Goal: Use online tool/utility: Use online tool/utility

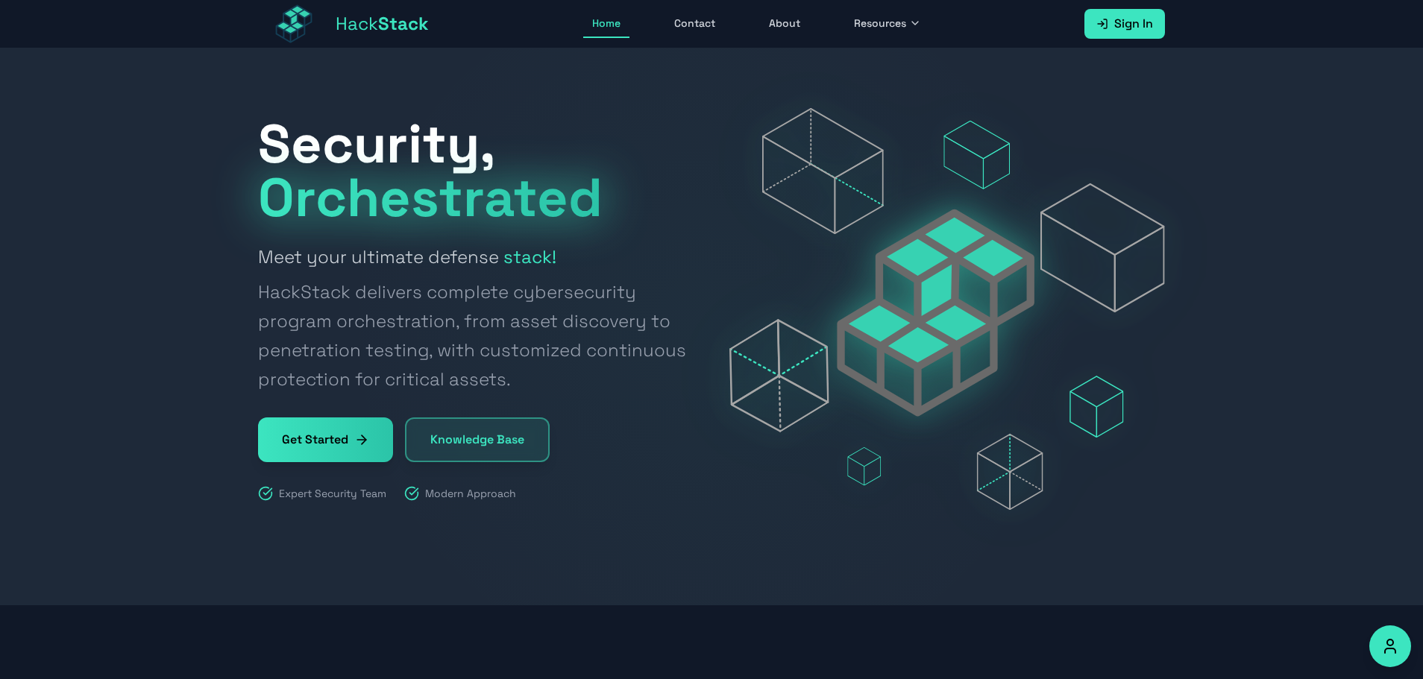
click at [343, 448] on link "Get Started" at bounding box center [325, 440] width 135 height 45
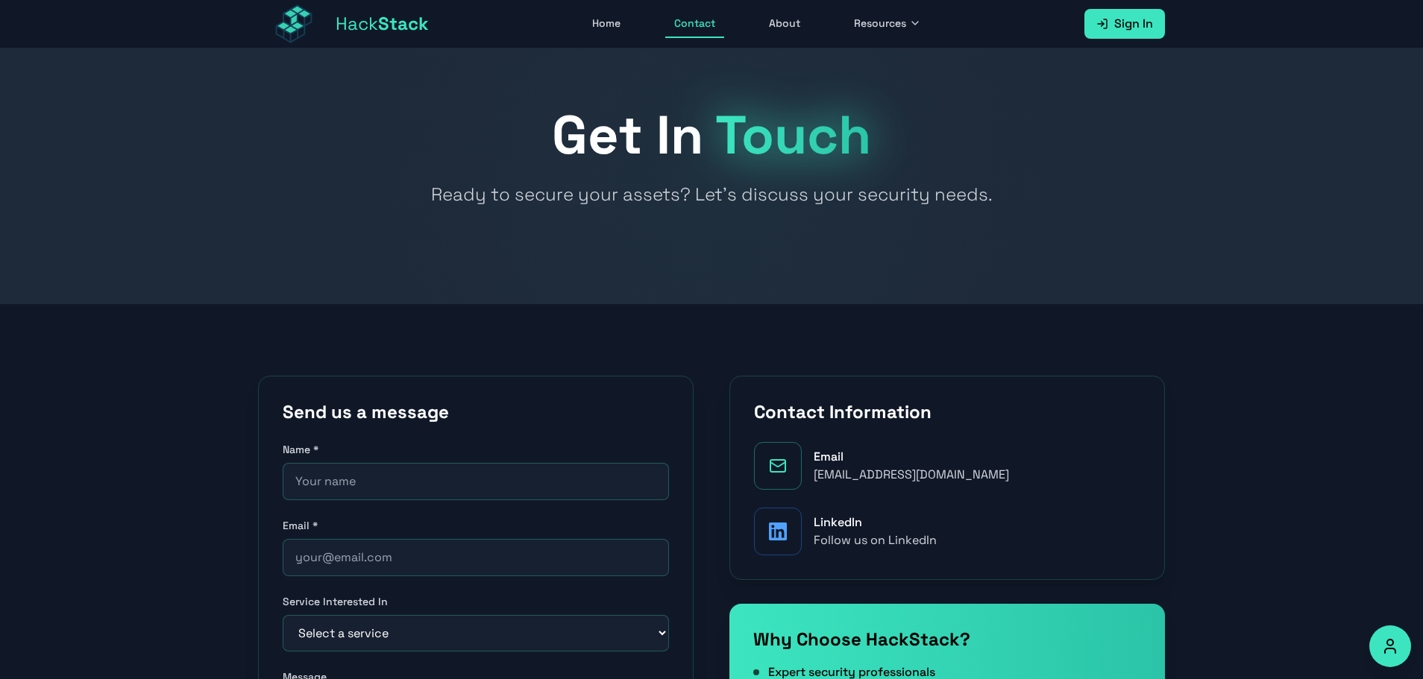
click at [383, 27] on span "Stack" at bounding box center [403, 23] width 51 height 23
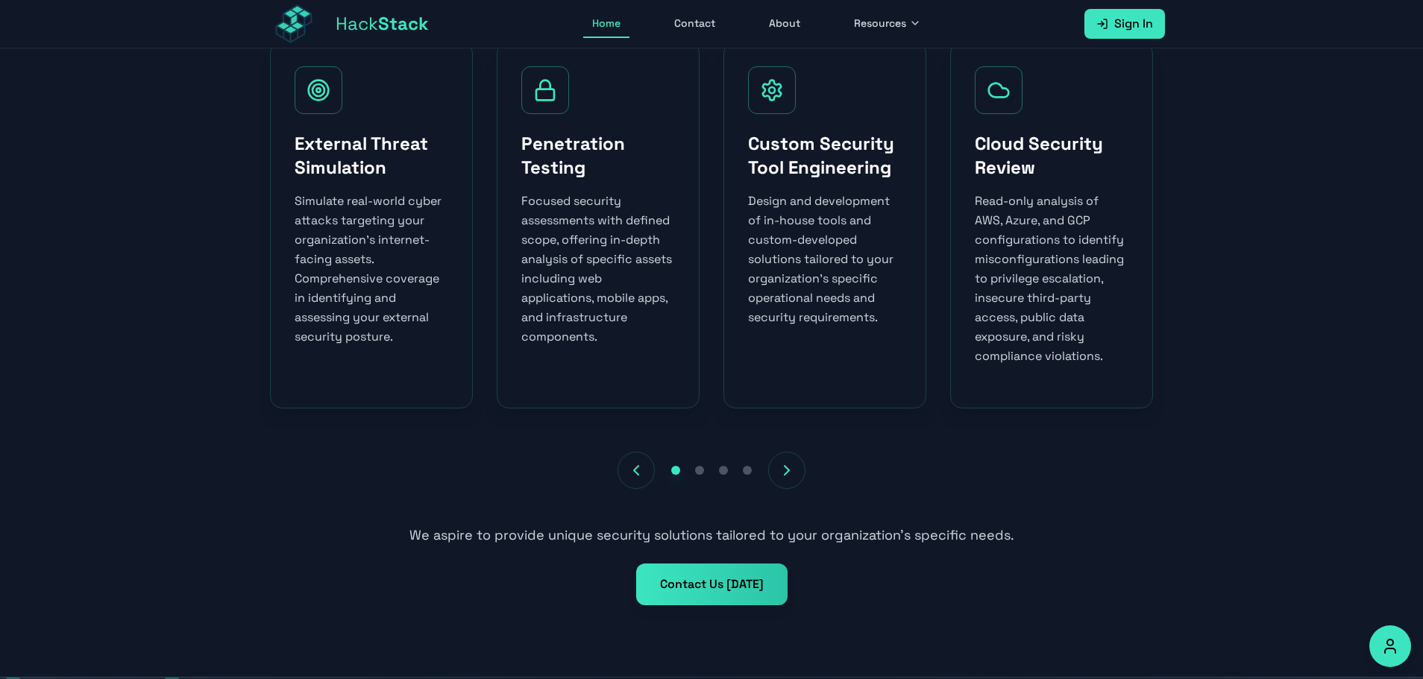
scroll to position [746, 0]
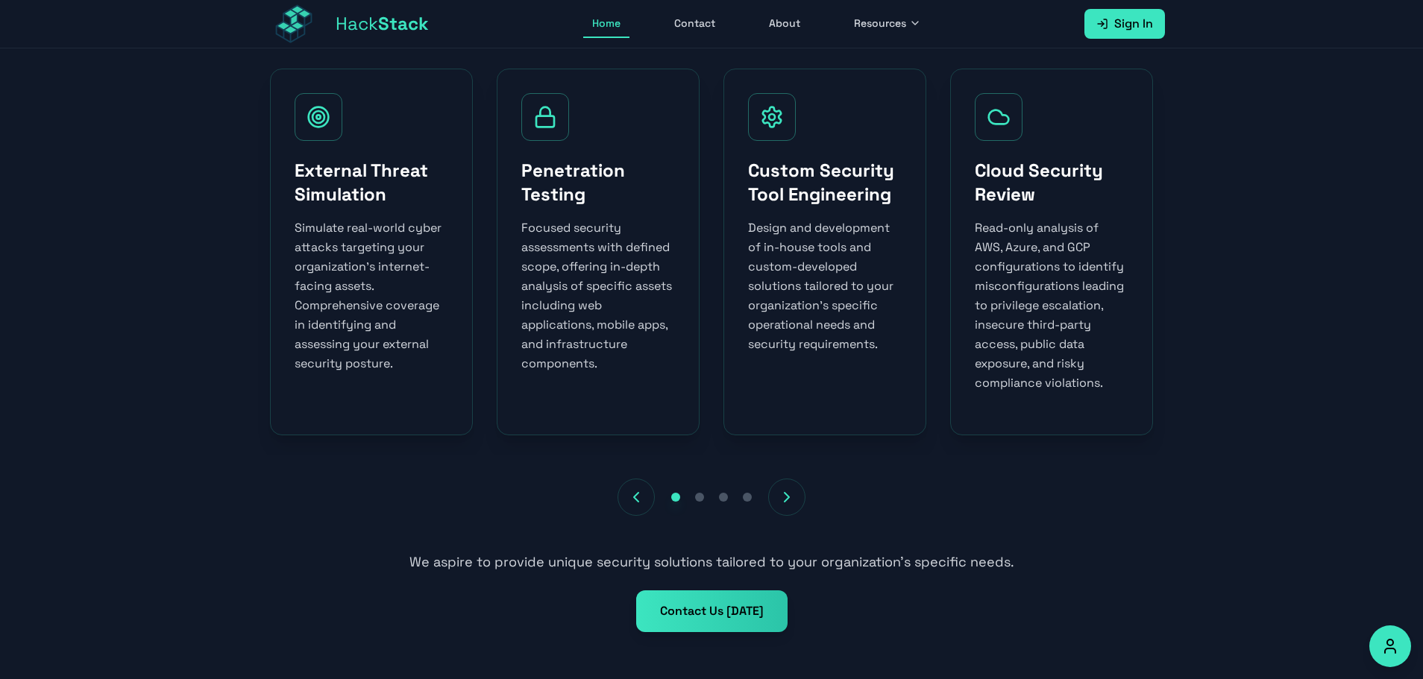
click at [784, 503] on icon "Next services" at bounding box center [787, 497] width 18 height 18
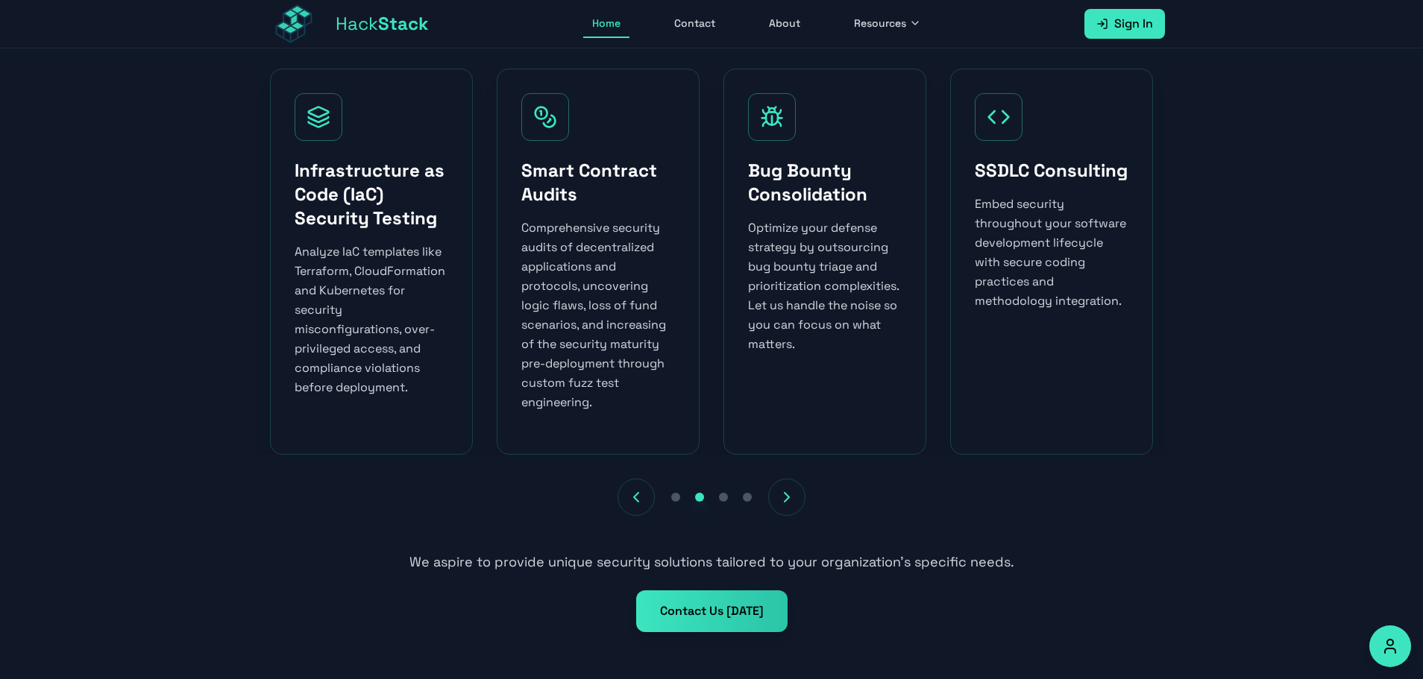
click at [784, 503] on icon "Next services" at bounding box center [787, 497] width 18 height 18
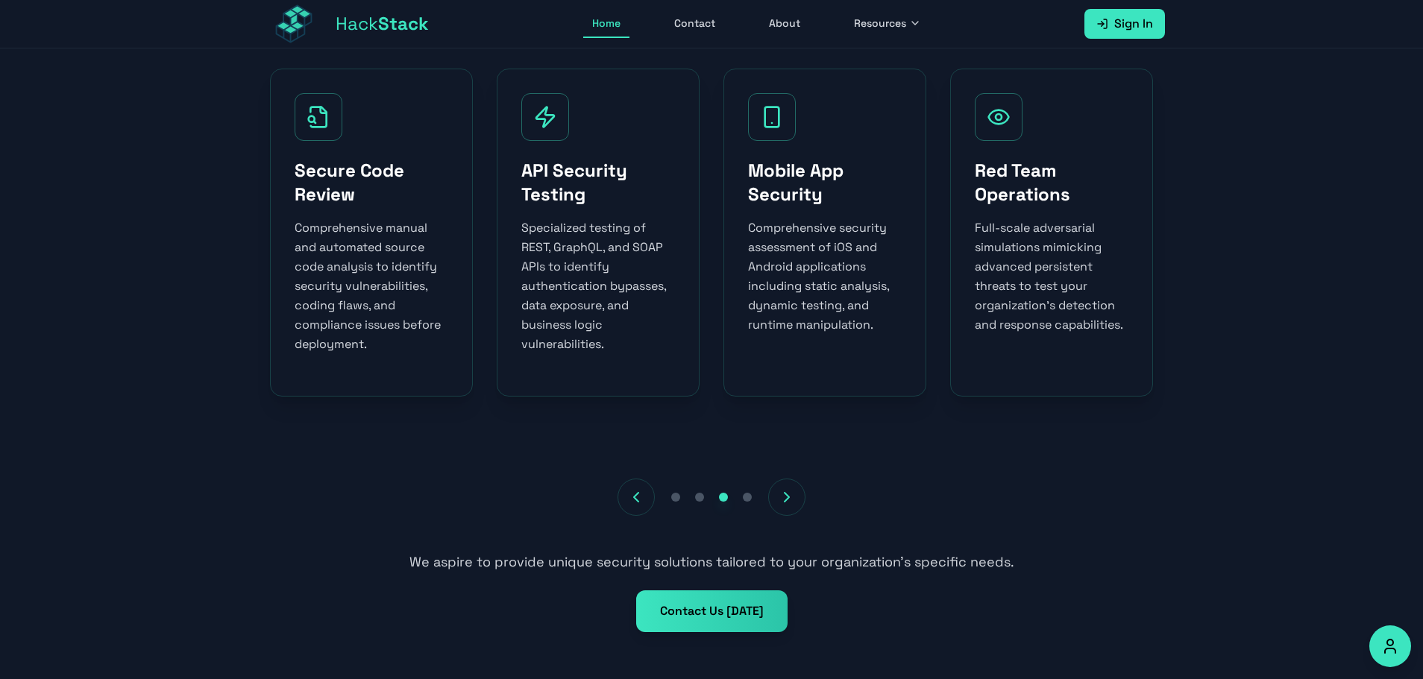
click at [784, 503] on icon "Next services" at bounding box center [787, 497] width 18 height 18
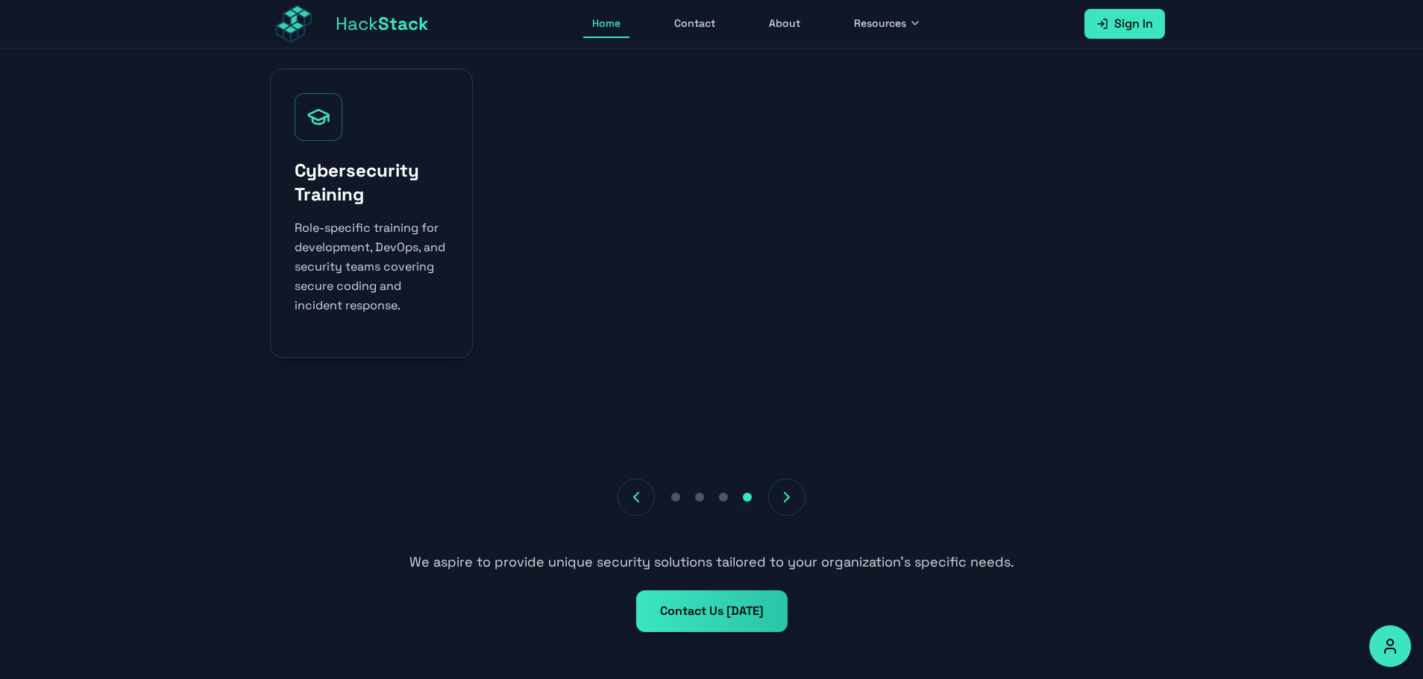
click at [648, 495] on button "Previous services" at bounding box center [635, 497] width 37 height 37
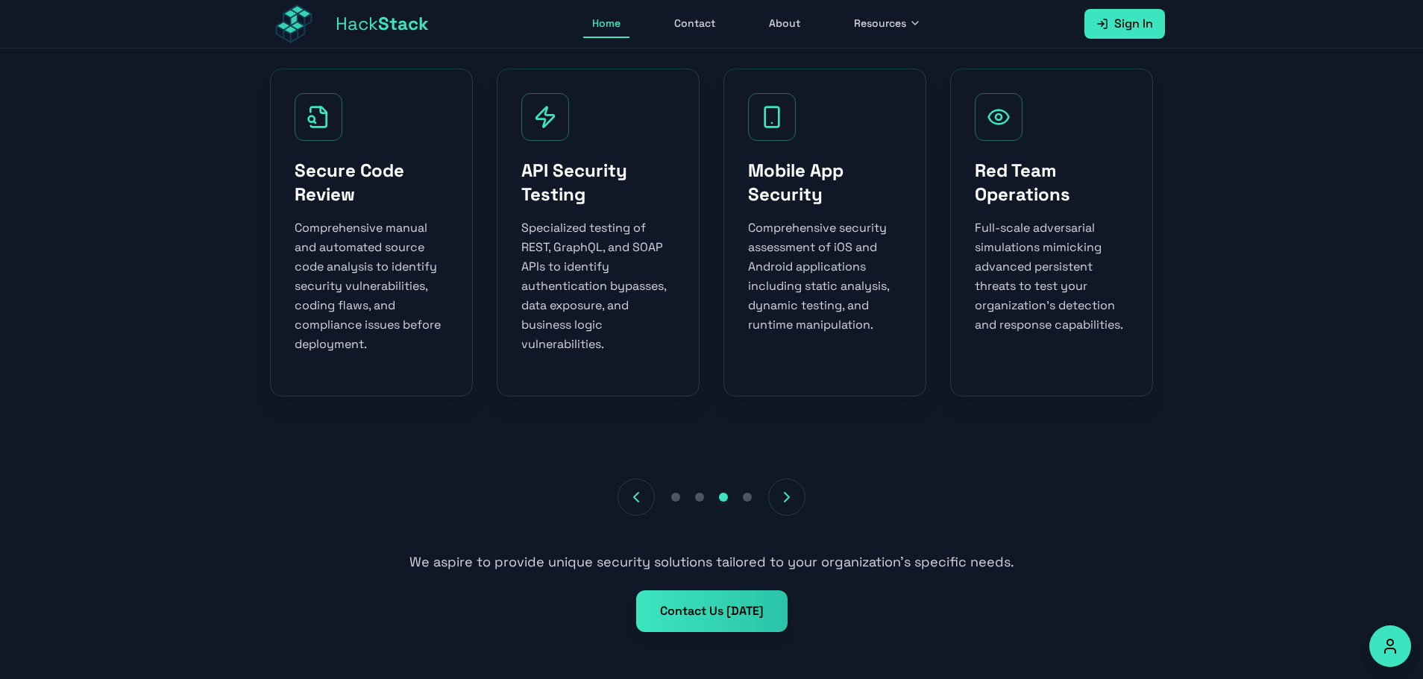
click at [648, 495] on button "Previous services" at bounding box center [635, 497] width 37 height 37
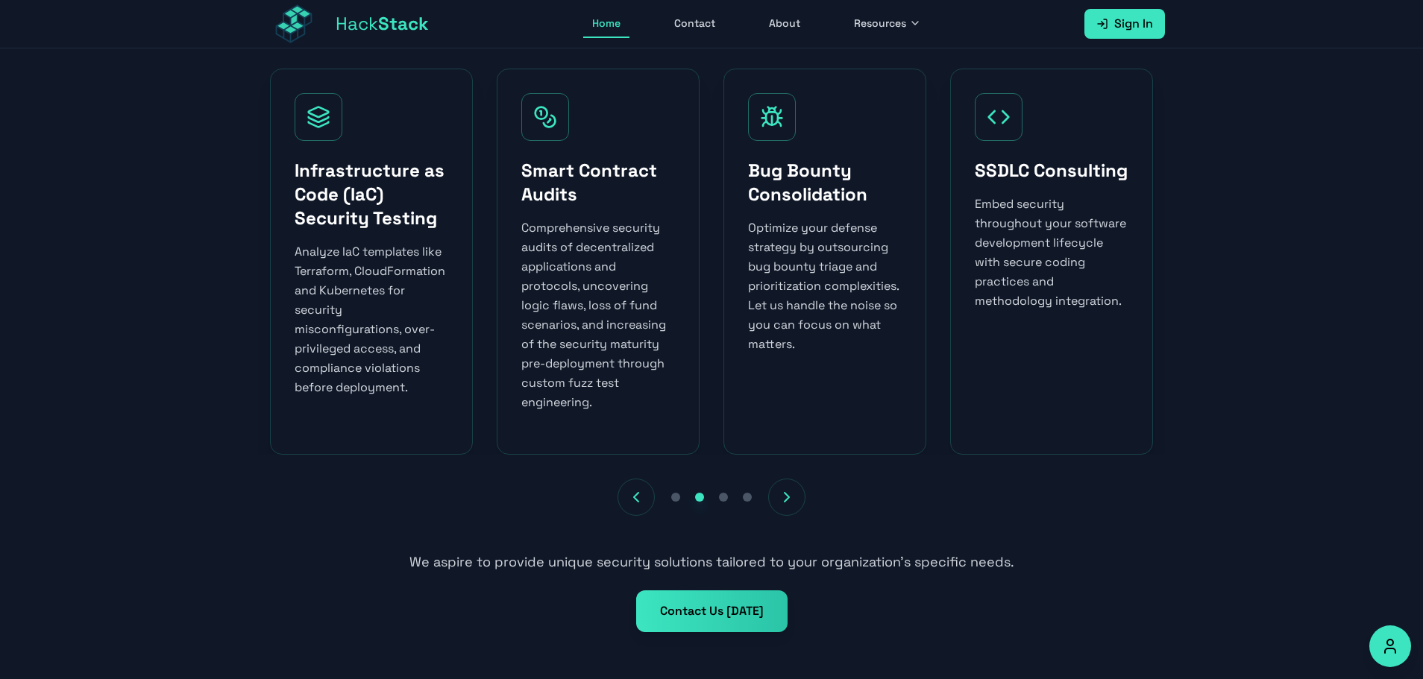
click at [648, 495] on button "Previous services" at bounding box center [635, 497] width 37 height 37
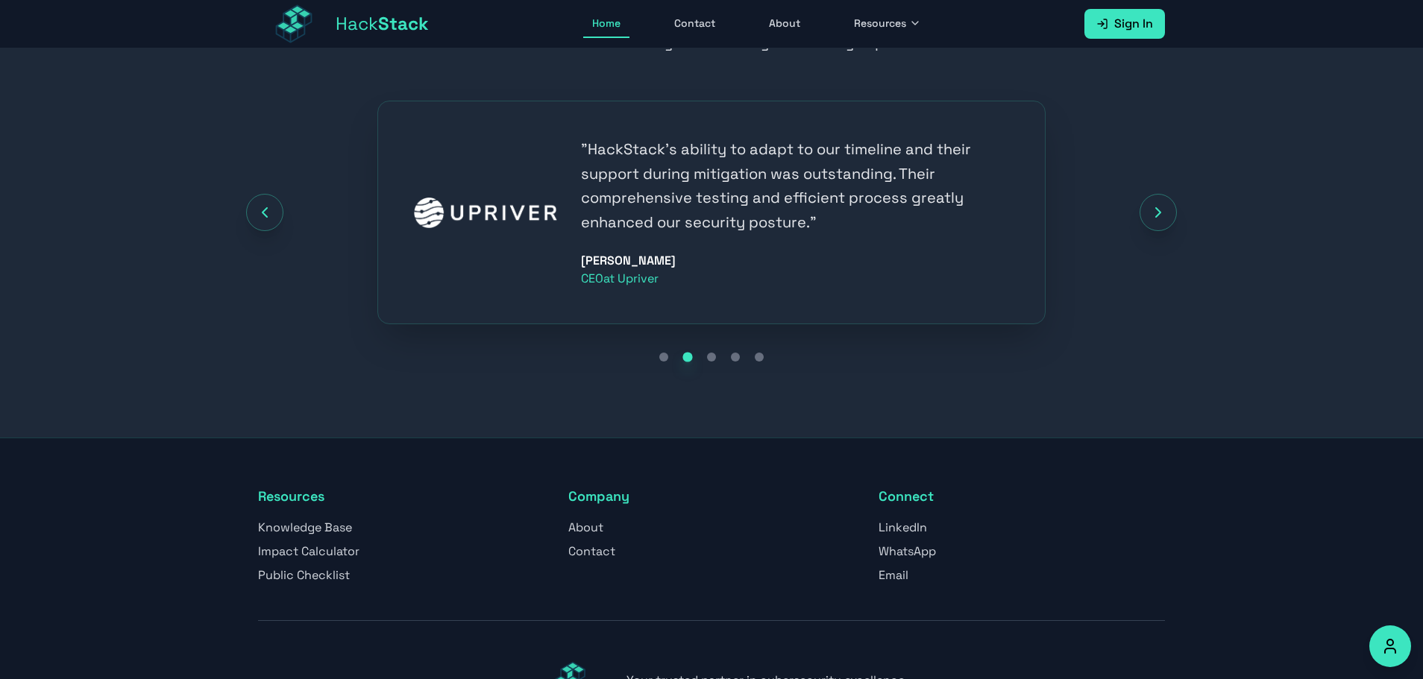
scroll to position [1650, 0]
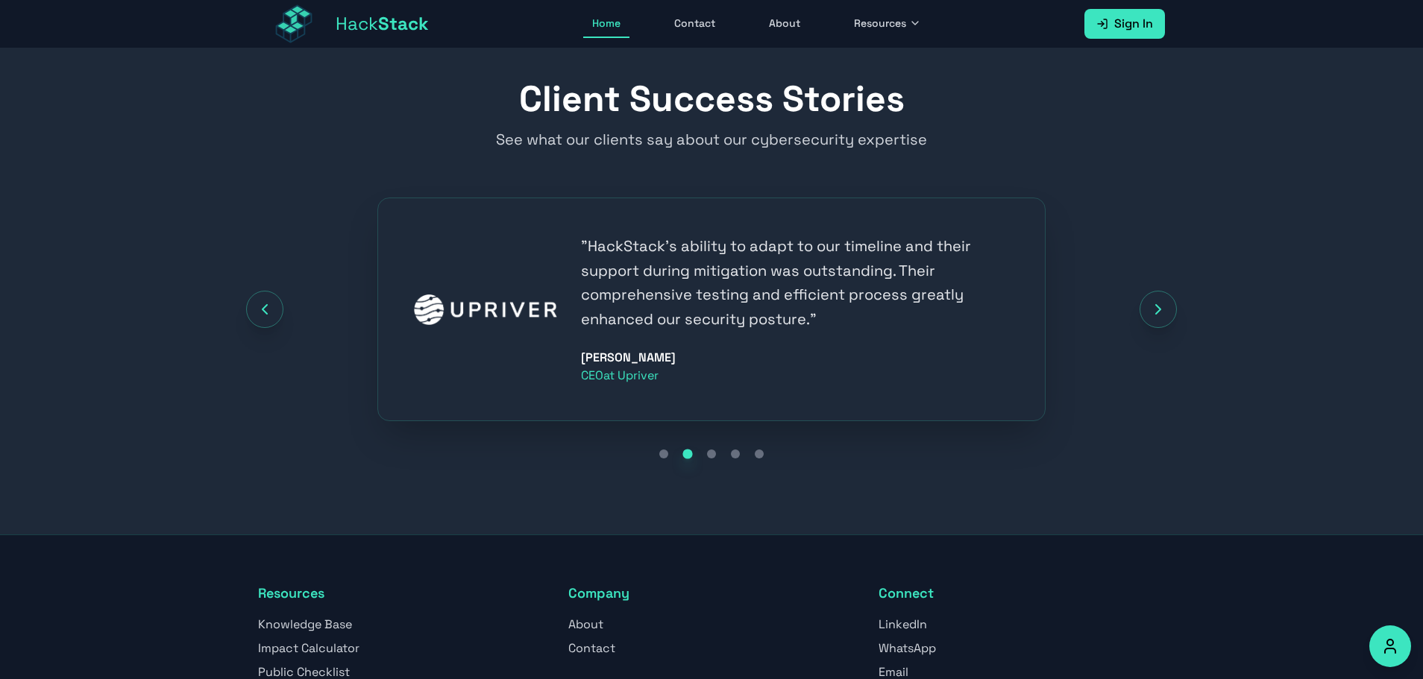
click at [672, 455] on button "Go to testimonial 1" at bounding box center [664, 454] width 18 height 18
click at [665, 455] on div "Go to testimonial 1" at bounding box center [663, 455] width 10 height 10
click at [702, 455] on div at bounding box center [711, 454] width 907 height 18
click at [720, 455] on button "Go to testimonial 3" at bounding box center [711, 454] width 18 height 18
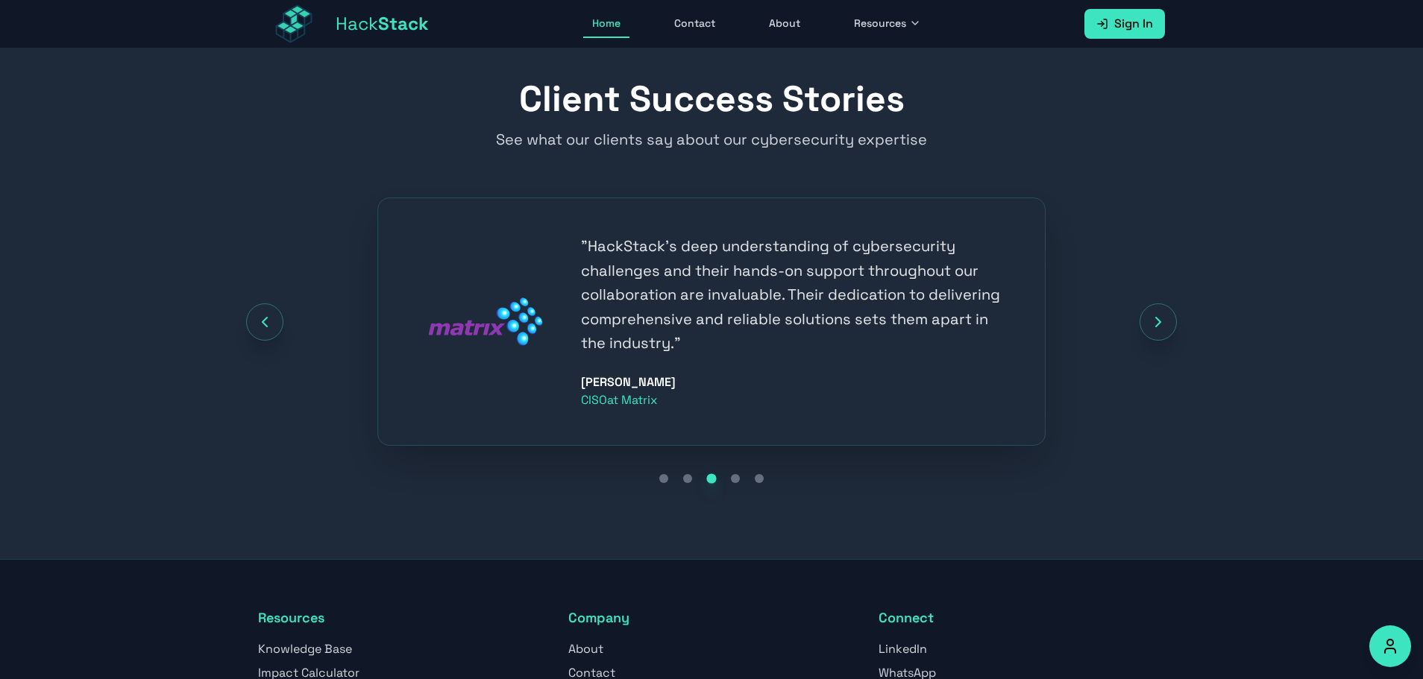
click at [735, 474] on div "Go to testimonial 4" at bounding box center [735, 478] width 9 height 9
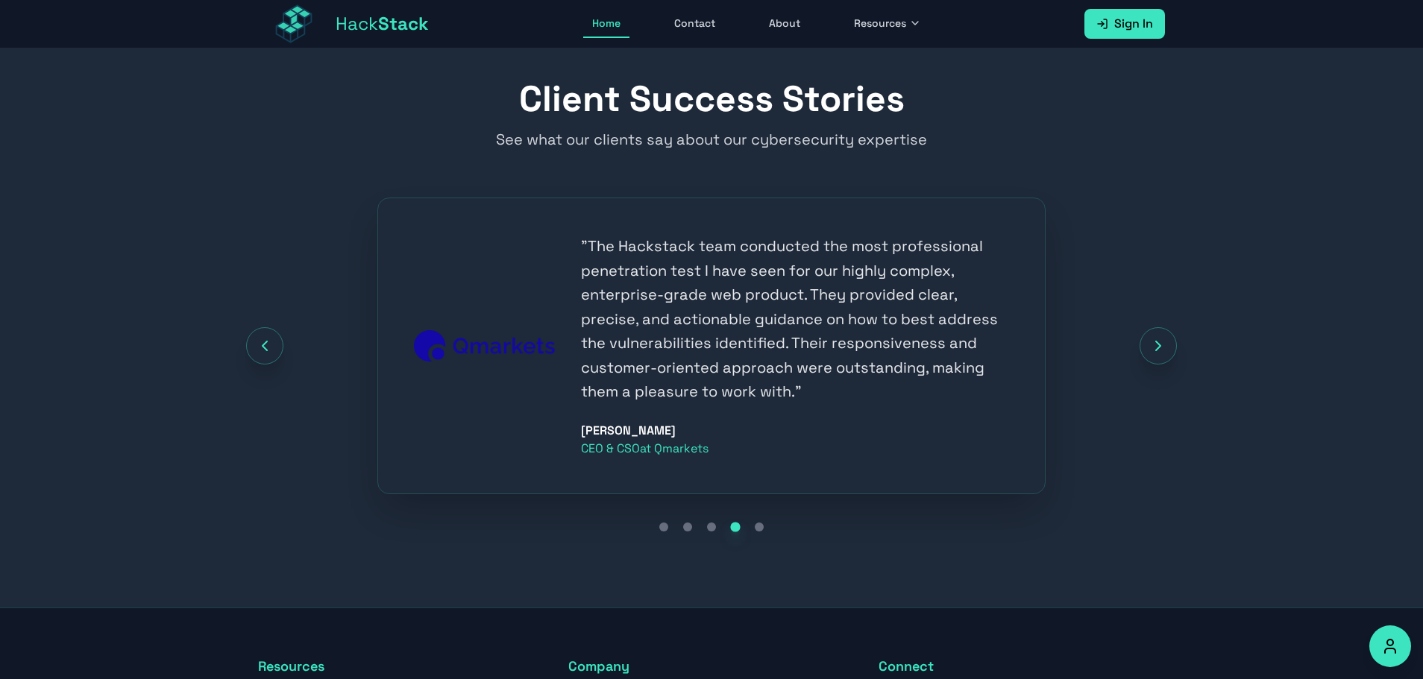
click at [714, 525] on div "Go to testimonial 3" at bounding box center [711, 527] width 9 height 9
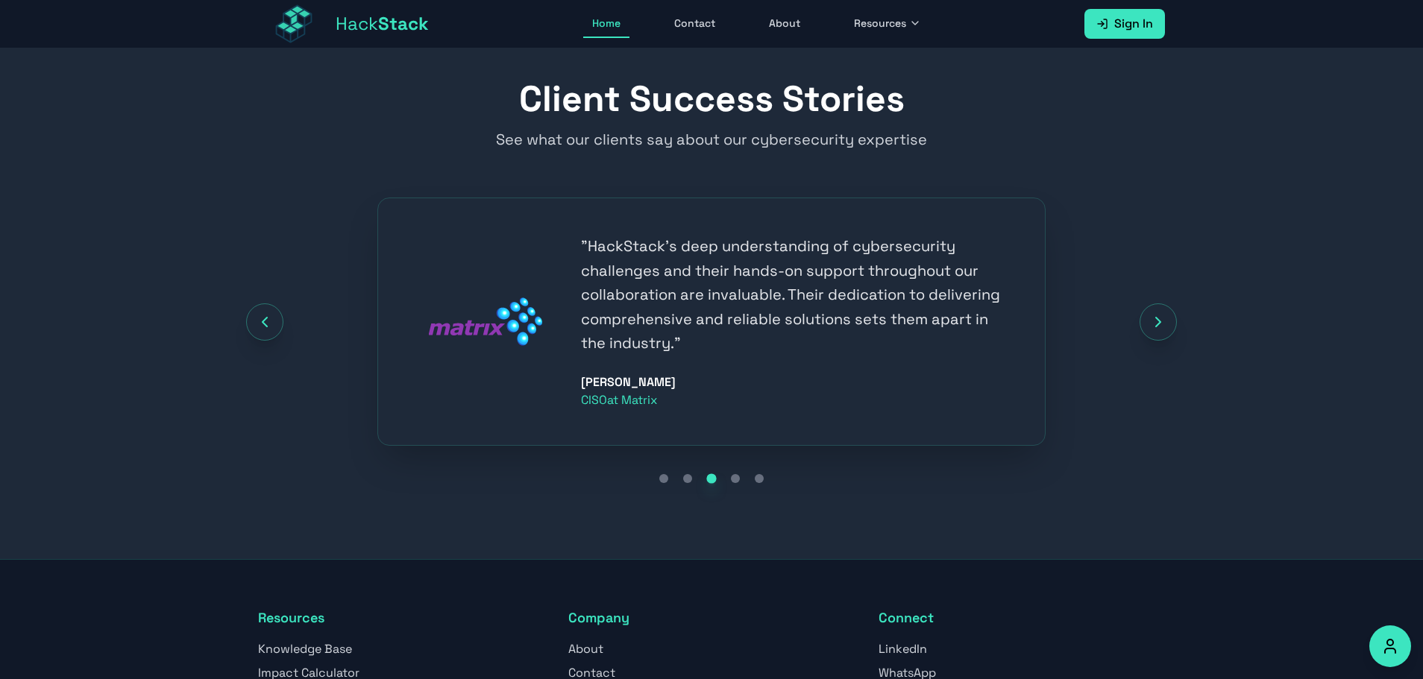
click at [734, 479] on div "Go to testimonial 4" at bounding box center [735, 478] width 9 height 9
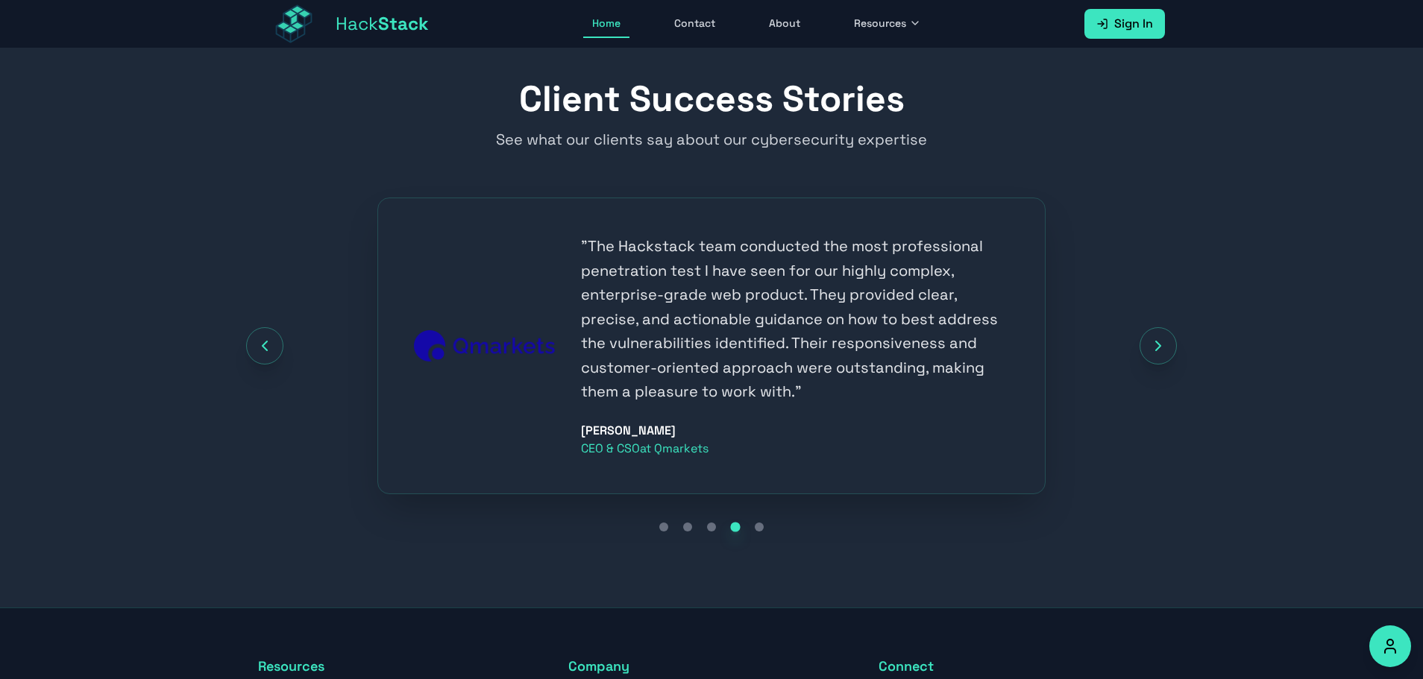
click at [753, 524] on button "Go to testimonial 5" at bounding box center [759, 527] width 18 height 18
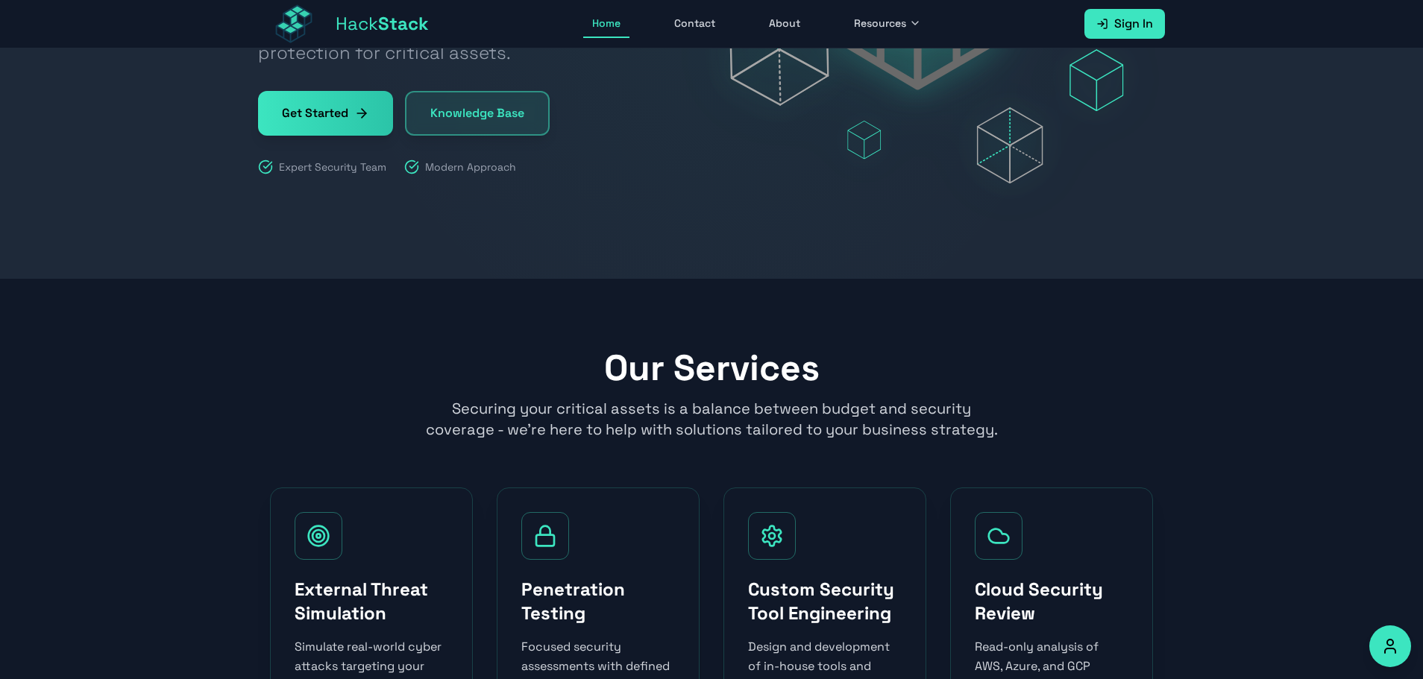
scroll to position [0, 0]
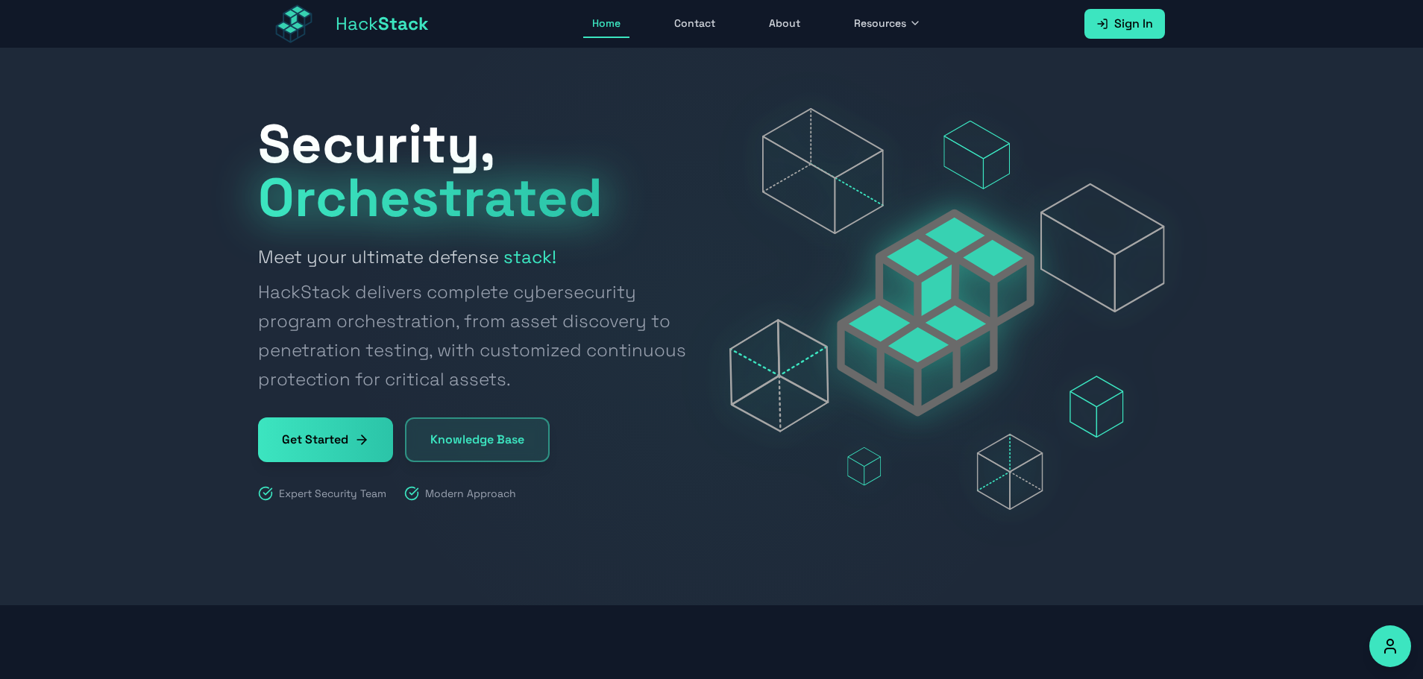
click at [887, 19] on span "Resources" at bounding box center [880, 23] width 52 height 15
click at [889, 22] on span "Resources" at bounding box center [880, 23] width 52 height 15
click at [796, 27] on link "About" at bounding box center [784, 24] width 49 height 28
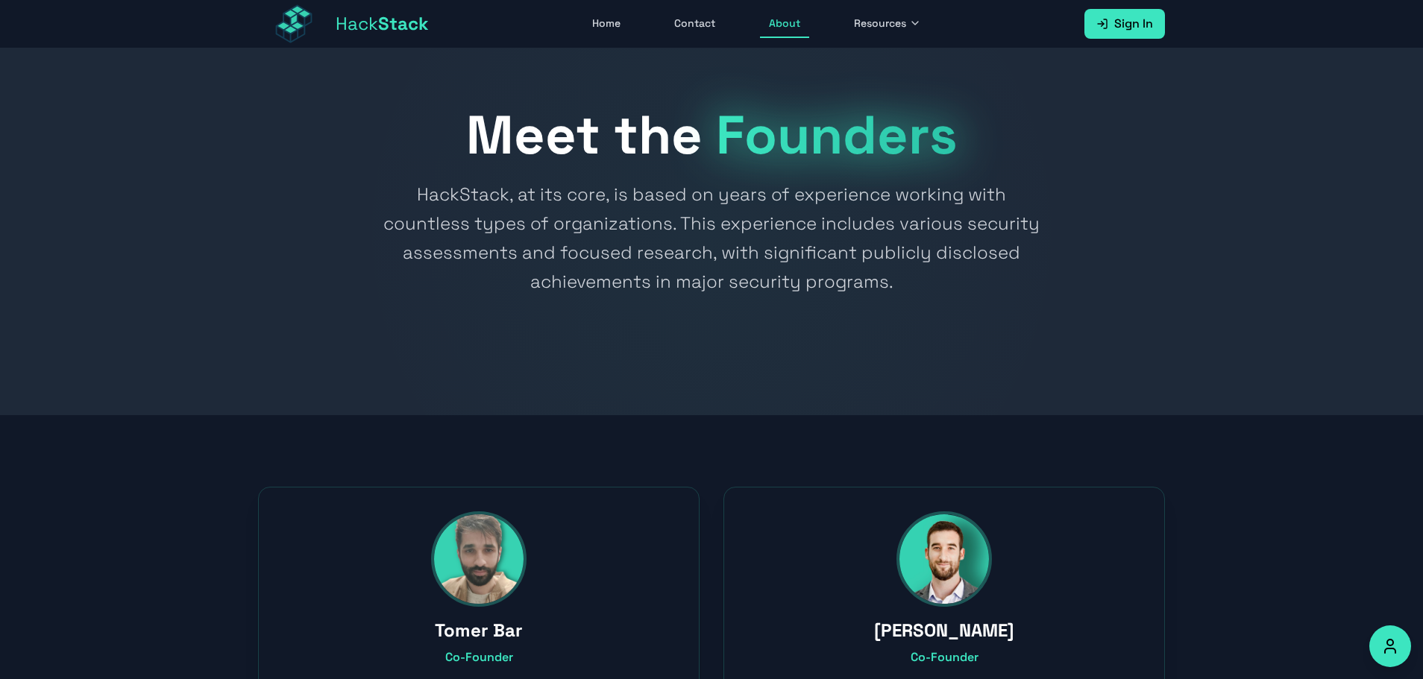
click at [871, 25] on span "Resources" at bounding box center [880, 23] width 52 height 15
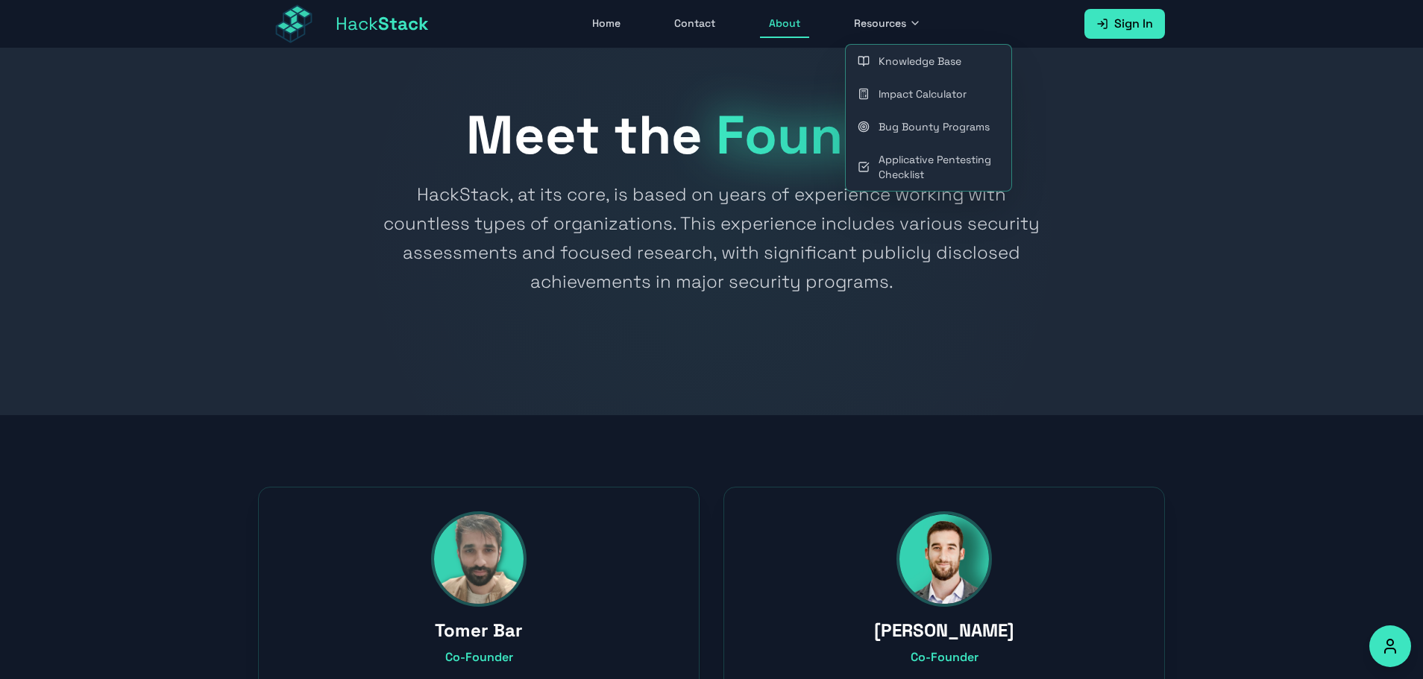
click at [893, 128] on link "Bug Bounty Programs" at bounding box center [929, 126] width 166 height 33
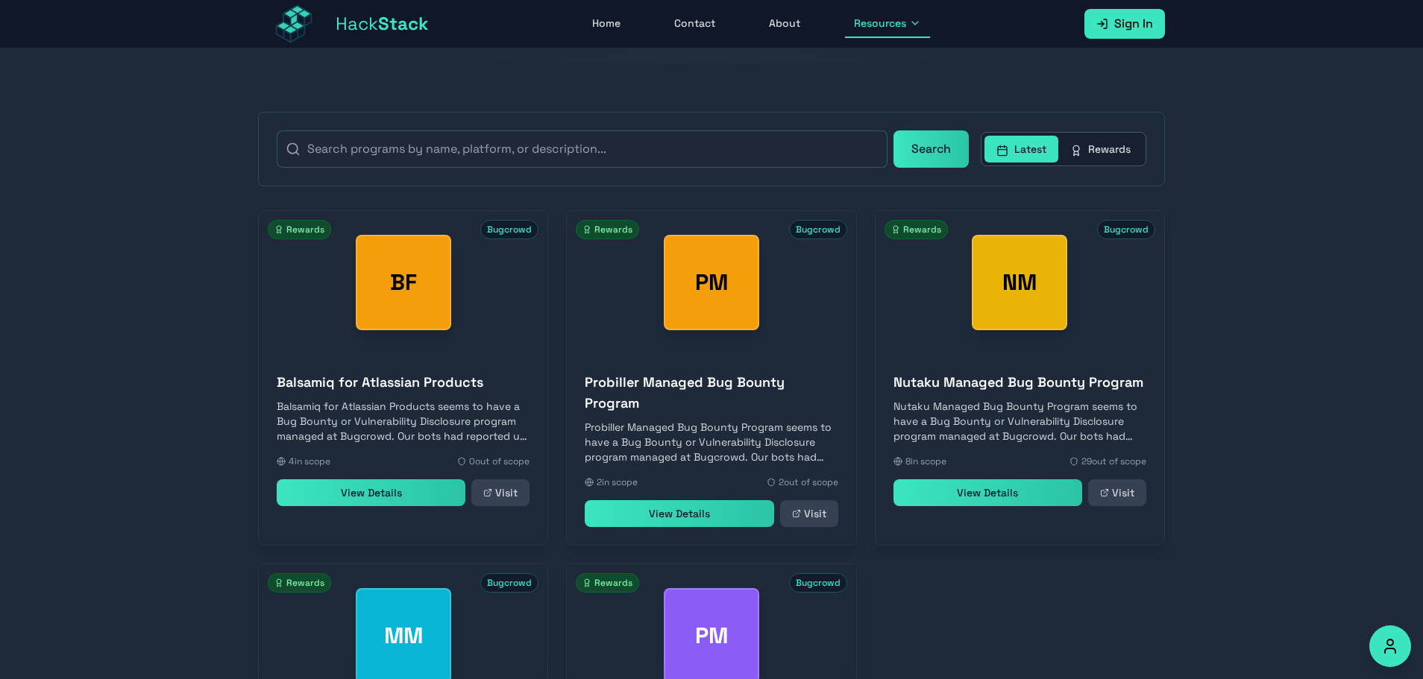
scroll to position [298, 0]
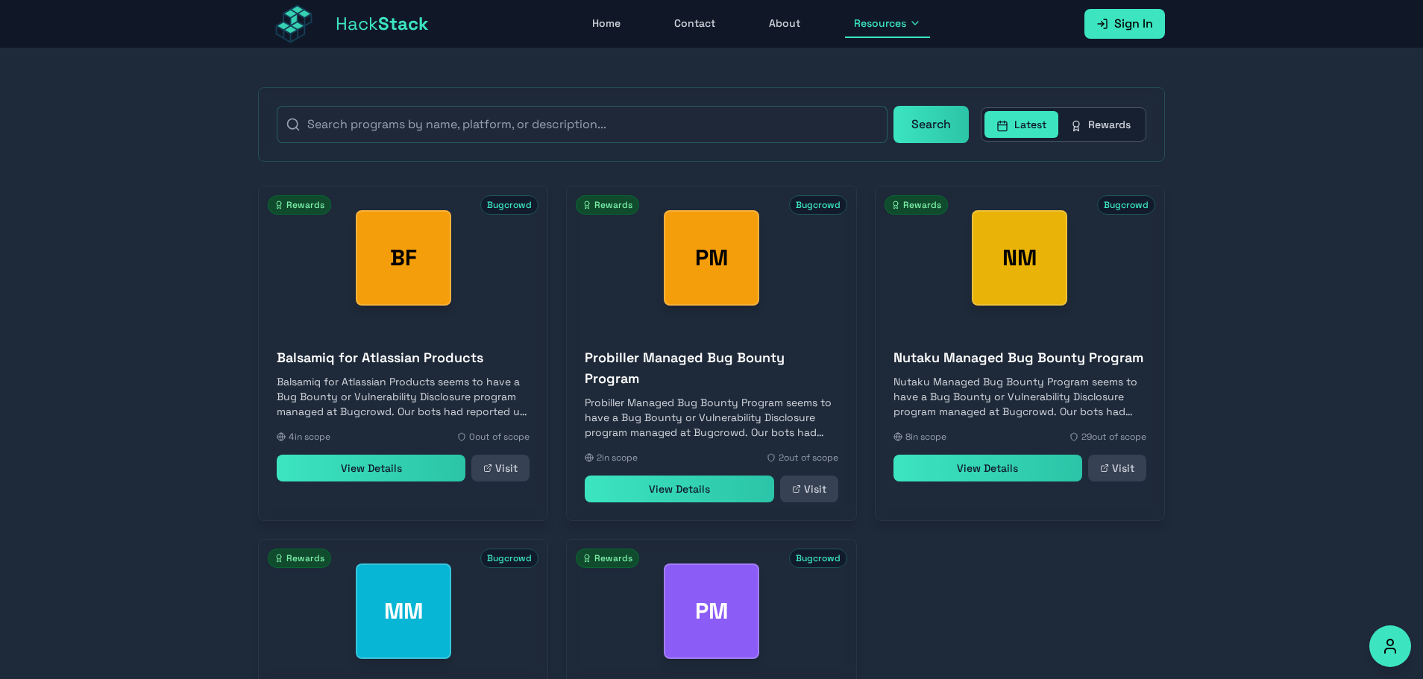
click at [828, 494] on link "Visit" at bounding box center [809, 489] width 58 height 27
click at [726, 500] on link "View Details" at bounding box center [679, 489] width 189 height 27
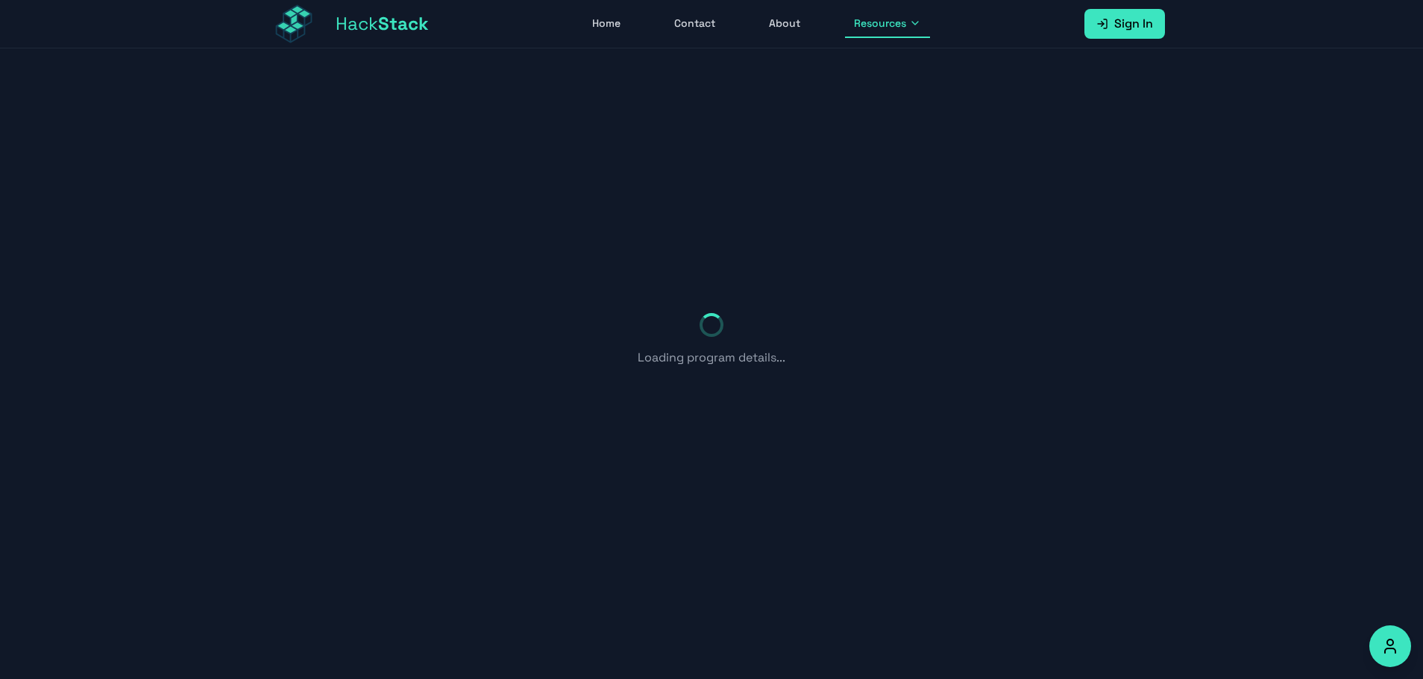
scroll to position [48, 0]
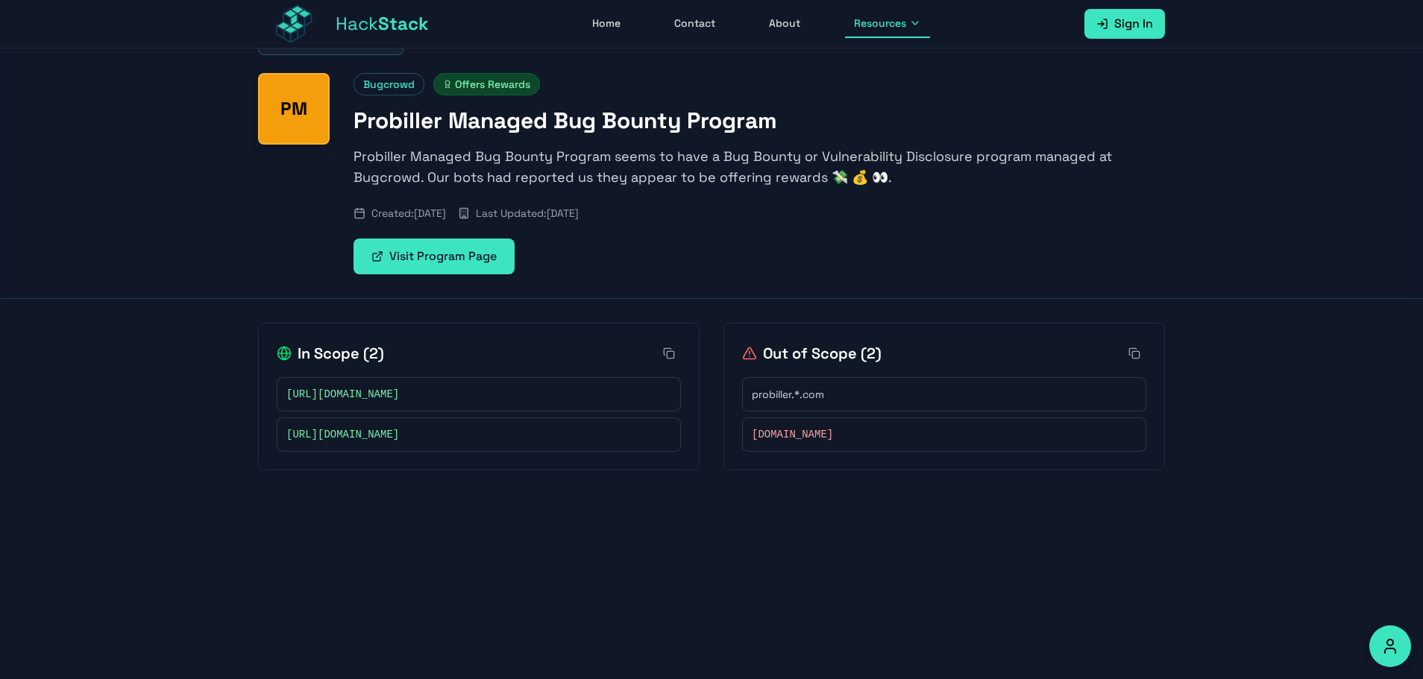
click at [553, 490] on div "In Scope ( 2 ) [URL][DOMAIN_NAME] [URL][DOMAIN_NAME] Out of Scope ( 2 ) probill…" at bounding box center [711, 396] width 954 height 195
click at [545, 476] on div "In Scope ( 2 ) [URL][DOMAIN_NAME] [URL][DOMAIN_NAME] Out of Scope ( 2 ) probill…" at bounding box center [711, 396] width 954 height 195
click at [336, 300] on div "In Scope ( 2 ) [URL][DOMAIN_NAME] [URL][DOMAIN_NAME] Out of Scope ( 2 ) probill…" at bounding box center [711, 396] width 954 height 195
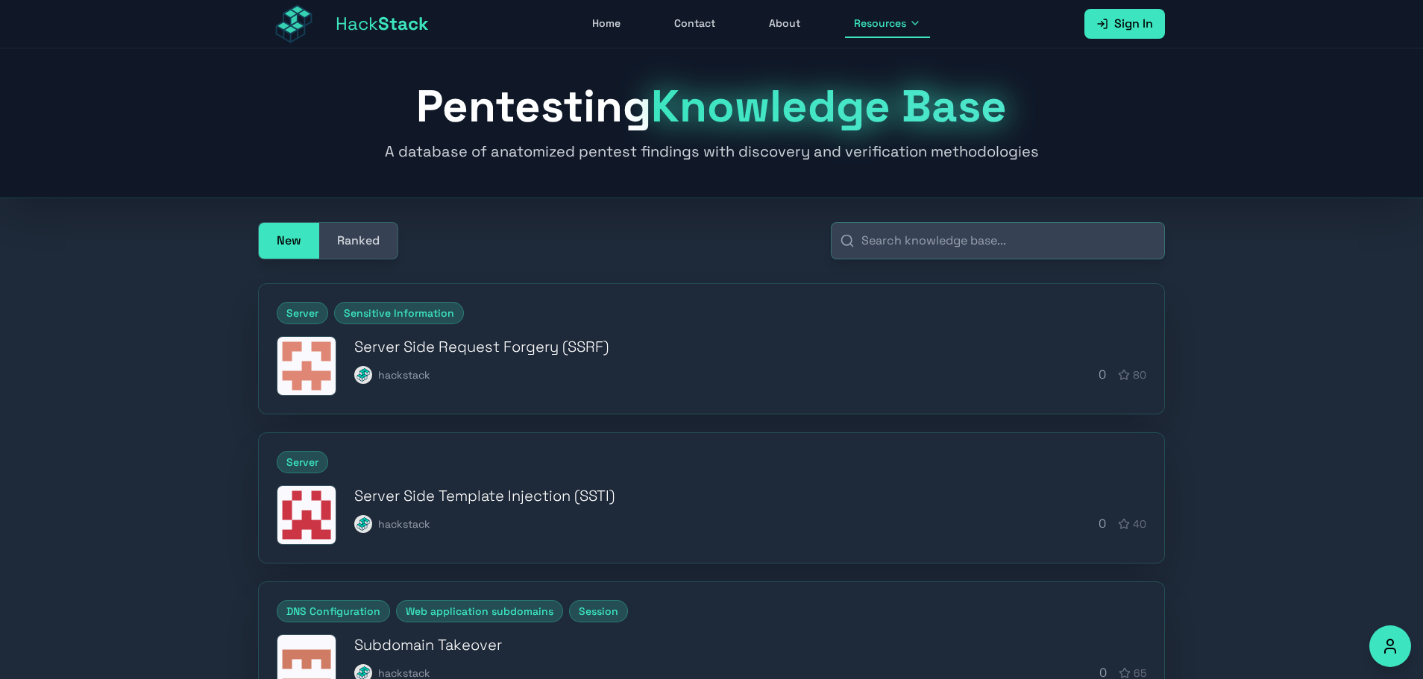
click at [364, 236] on button "Ranked" at bounding box center [358, 241] width 78 height 36
click at [300, 238] on button "New" at bounding box center [289, 241] width 60 height 36
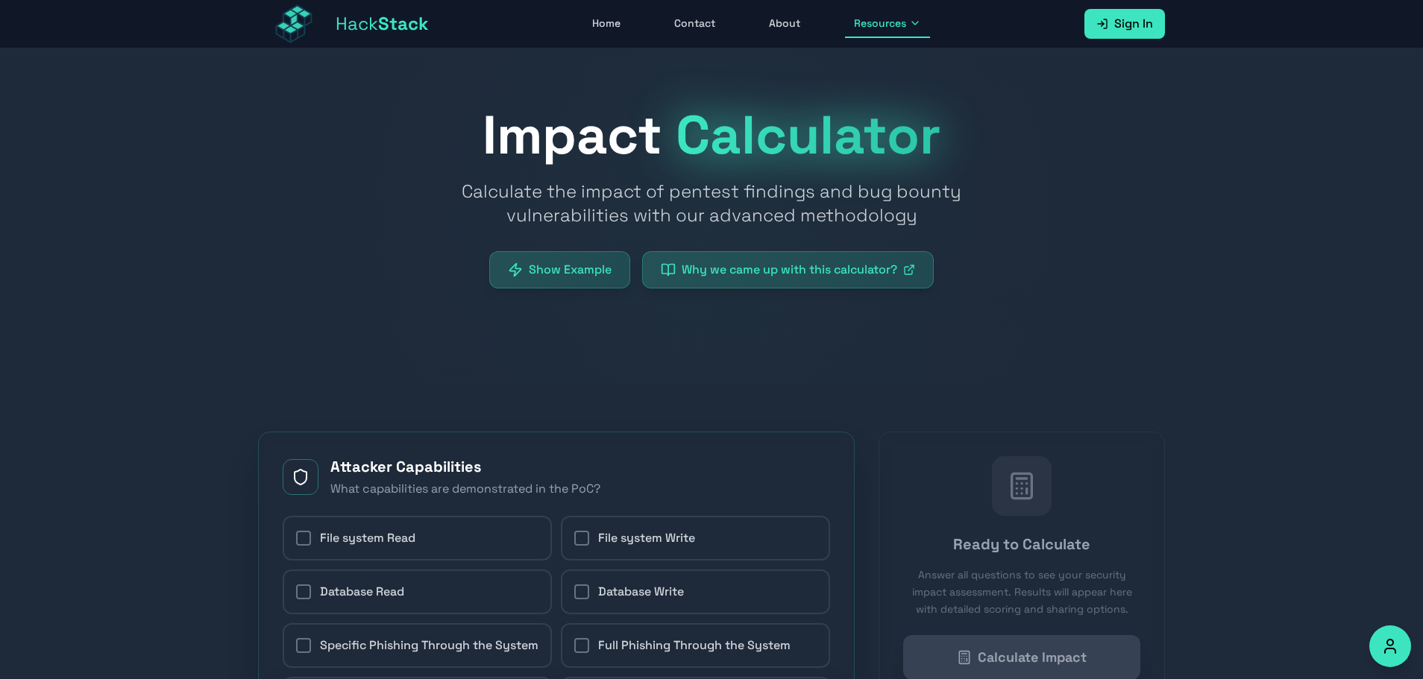
click at [364, 382] on div at bounding box center [711, 216] width 1423 height 336
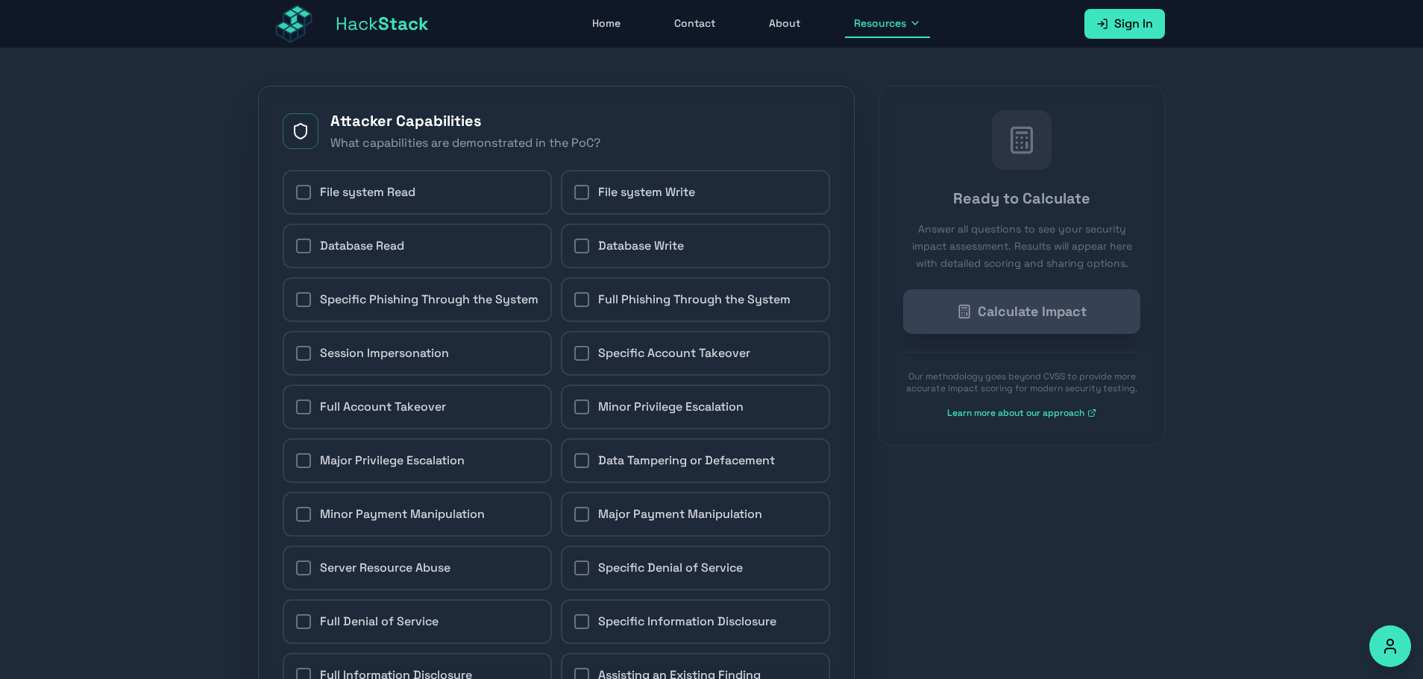
scroll to position [298, 0]
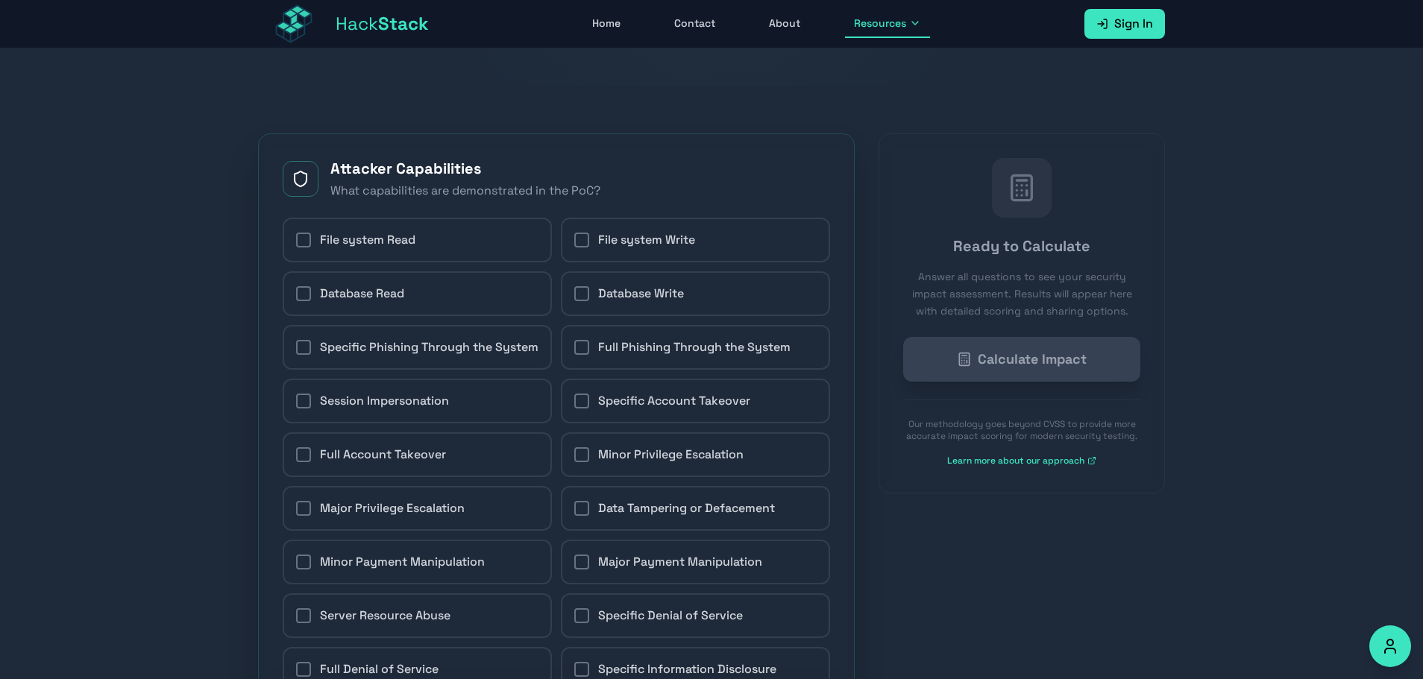
click at [393, 301] on span "Database Read" at bounding box center [362, 294] width 84 height 18
click at [296, 295] on input "Database Read" at bounding box center [295, 294] width 1 height 1
checkbox input "true"
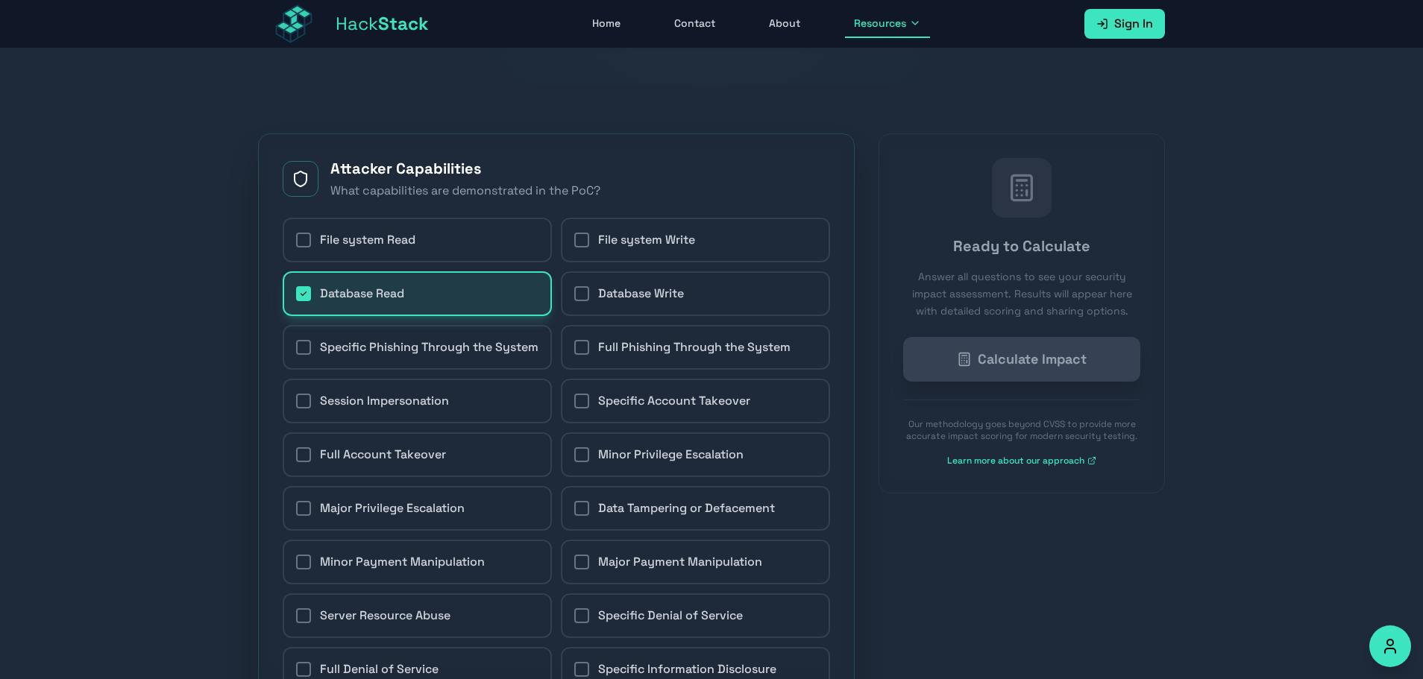
click at [682, 370] on label "Full Phishing Through the System" at bounding box center [695, 347] width 269 height 45
click at [574, 348] on input "Full Phishing Through the System" at bounding box center [573, 347] width 1 height 1
checkbox input "true"
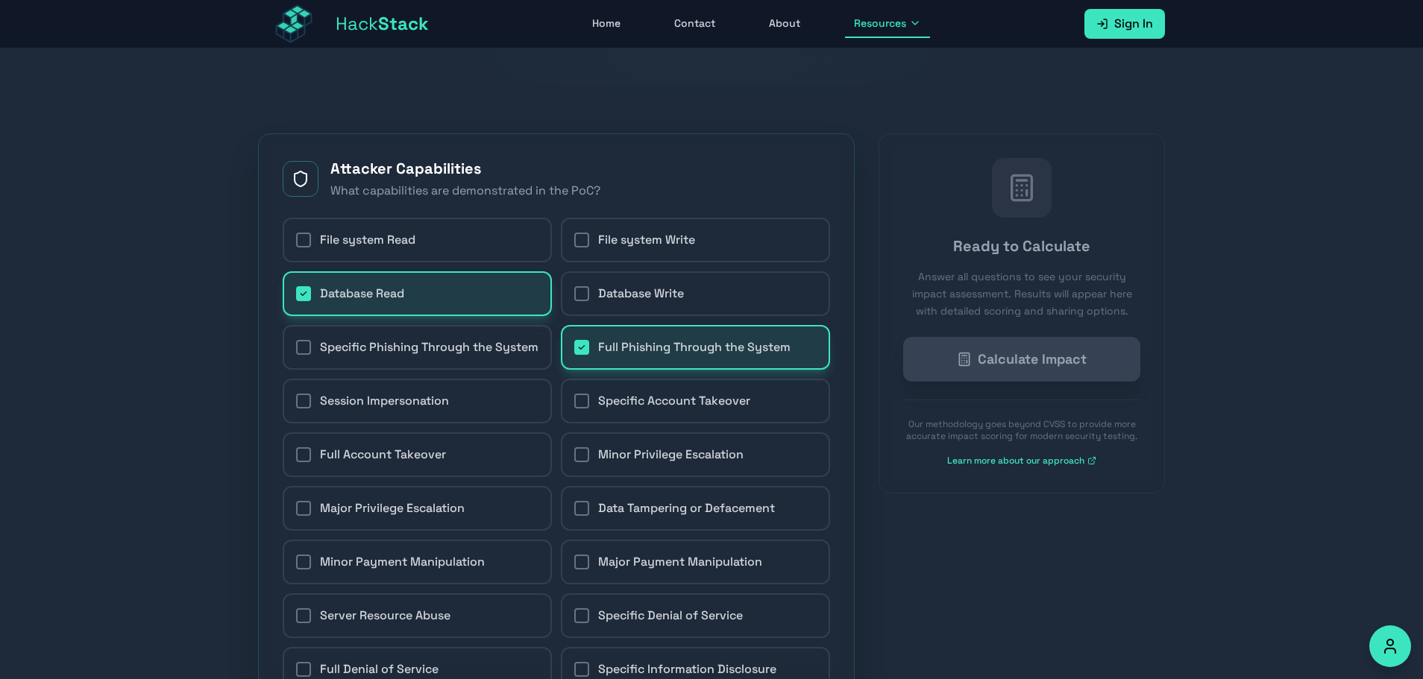
click at [458, 337] on label "Specific Phishing Through the System" at bounding box center [417, 347] width 269 height 45
click at [296, 347] on input "Specific Phishing Through the System" at bounding box center [295, 347] width 1 height 1
checkbox input "true"
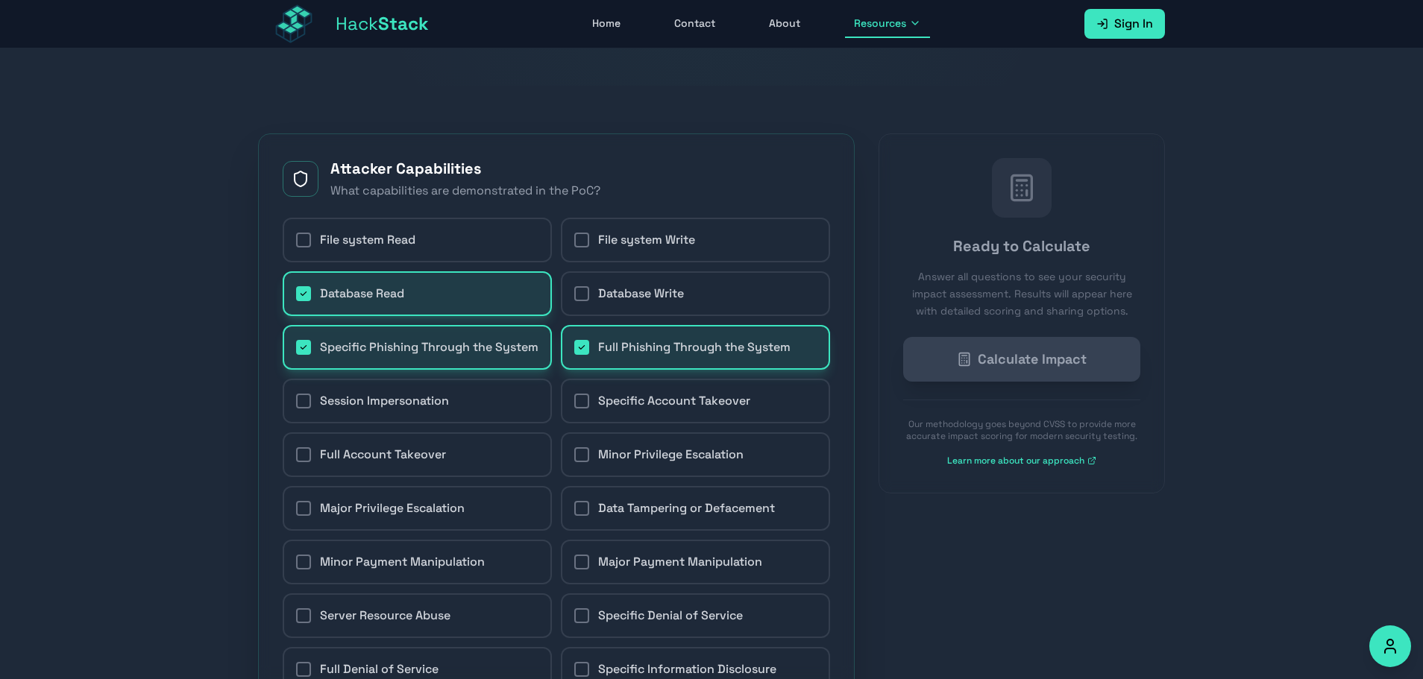
click at [408, 410] on span "Session Impersonation" at bounding box center [384, 401] width 129 height 18
click at [296, 402] on input "Session Impersonation" at bounding box center [295, 401] width 1 height 1
checkbox input "true"
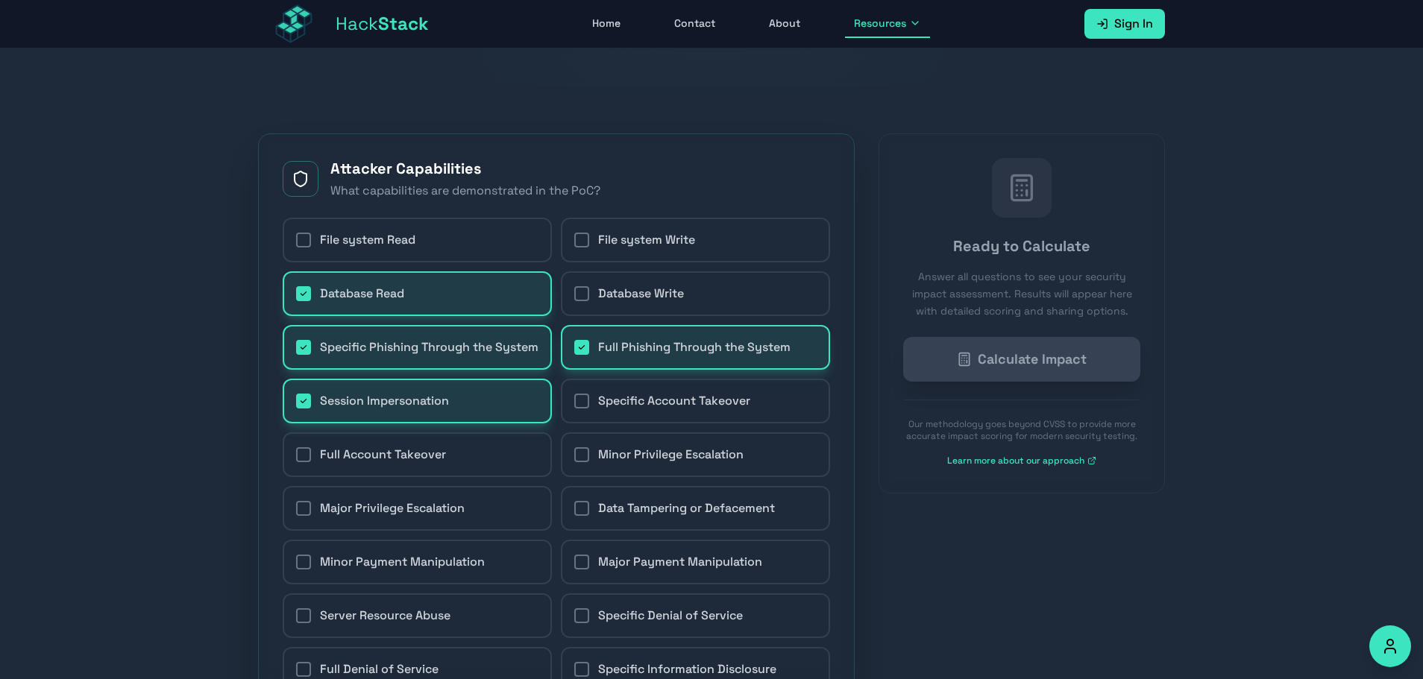
click at [688, 254] on label "File system Write" at bounding box center [695, 240] width 269 height 45
click at [574, 241] on input "File system Write" at bounding box center [573, 240] width 1 height 1
checkbox input "true"
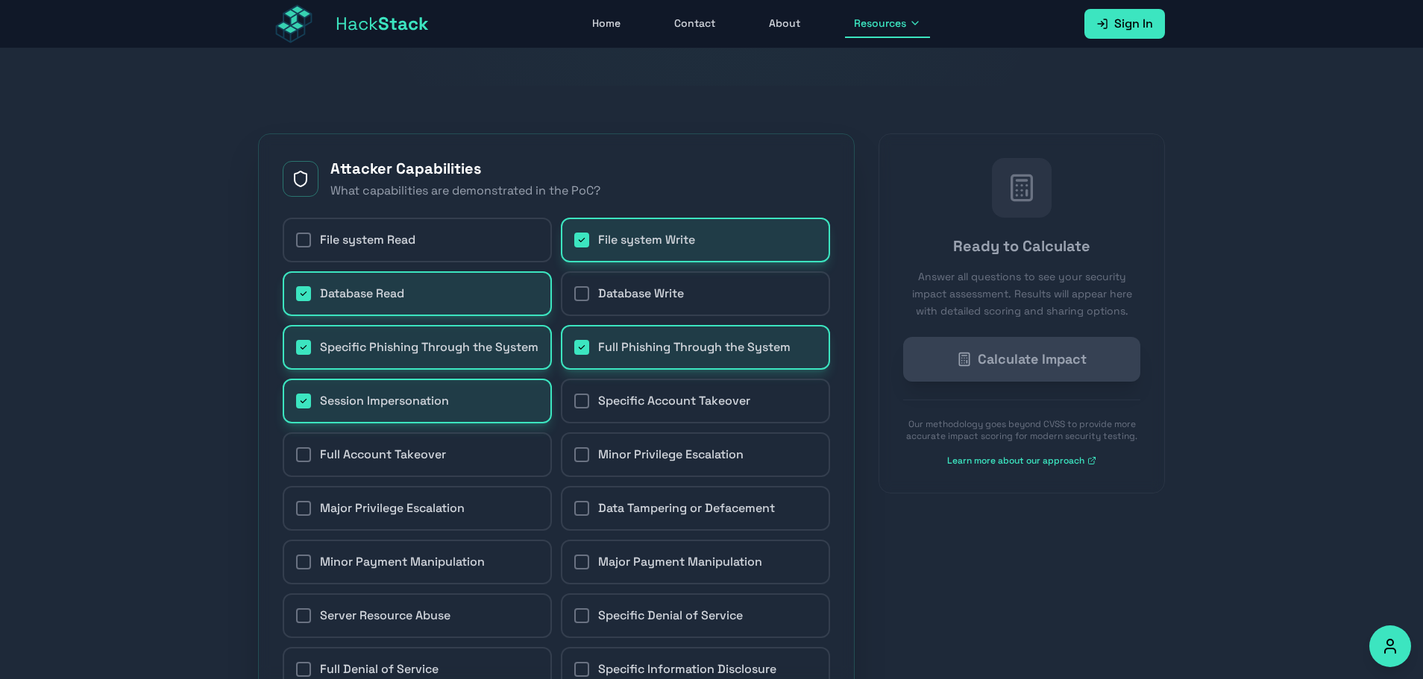
click at [650, 499] on div "File system Read File system Write Database Read Database Write Specific Phishi…" at bounding box center [556, 509] width 547 height 582
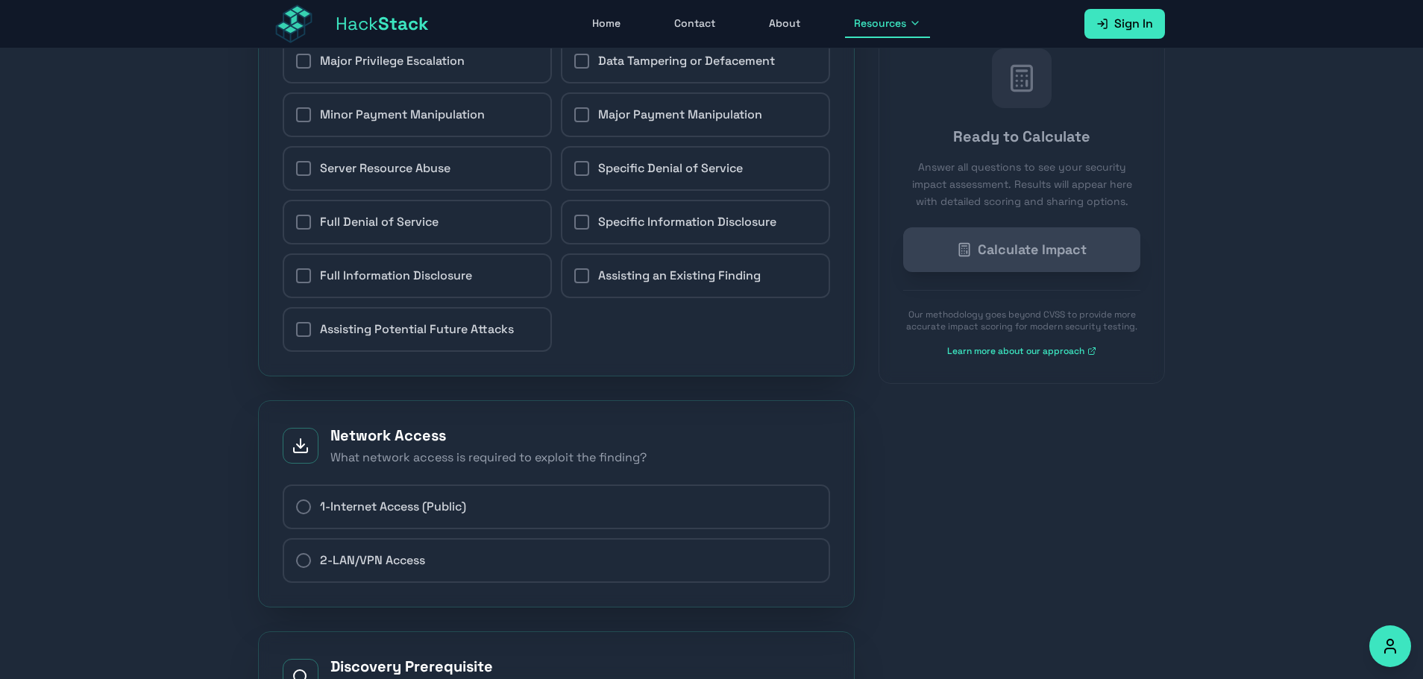
click at [379, 516] on span "1 - Internet Access (Public)" at bounding box center [393, 507] width 146 height 18
click at [296, 508] on input "1 - Internet Access (Public)" at bounding box center [295, 507] width 1 height 1
radio input "true"
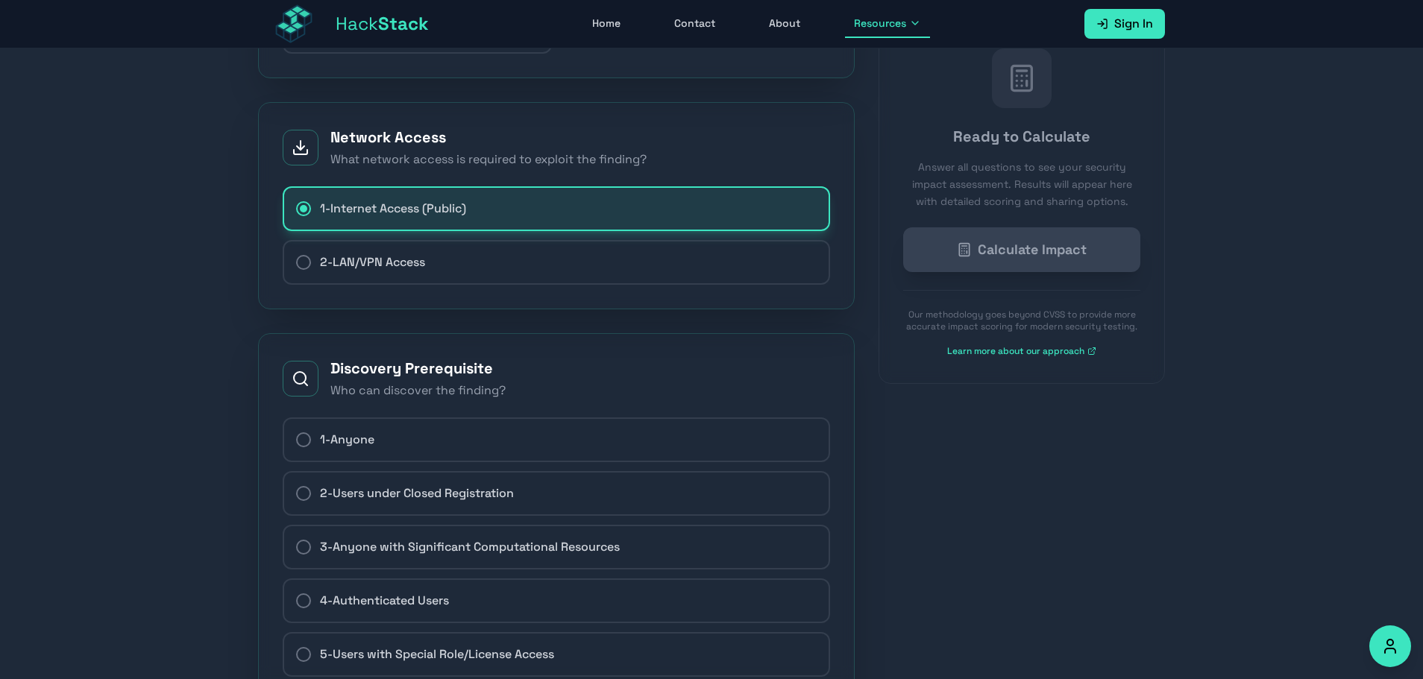
click at [447, 437] on label "1 - Anyone" at bounding box center [556, 440] width 547 height 45
click at [296, 440] on input "1 - Anyone" at bounding box center [295, 440] width 1 height 1
radio input "true"
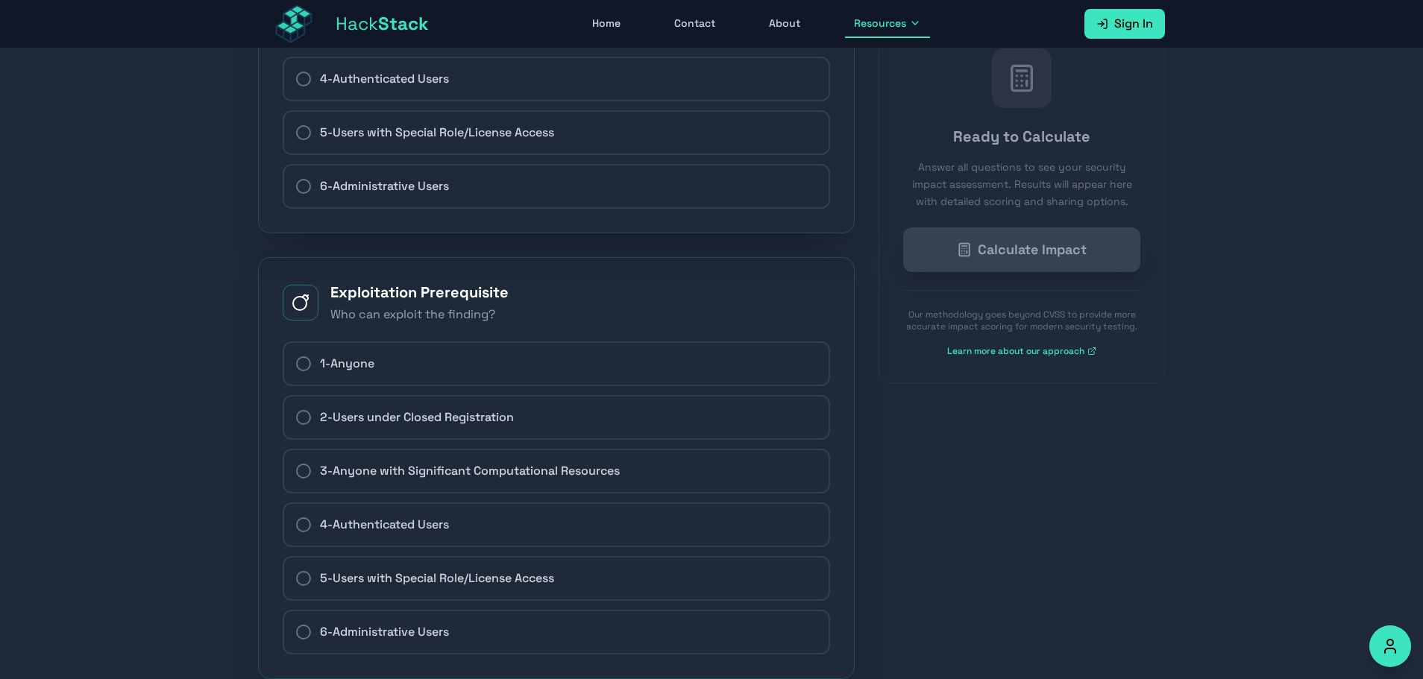
click at [410, 494] on label "3 - Anyone with Significant Computational Resources" at bounding box center [556, 471] width 547 height 45
click at [296, 472] on input "3 - Anyone with Significant Computational Resources" at bounding box center [295, 471] width 1 height 1
radio input "true"
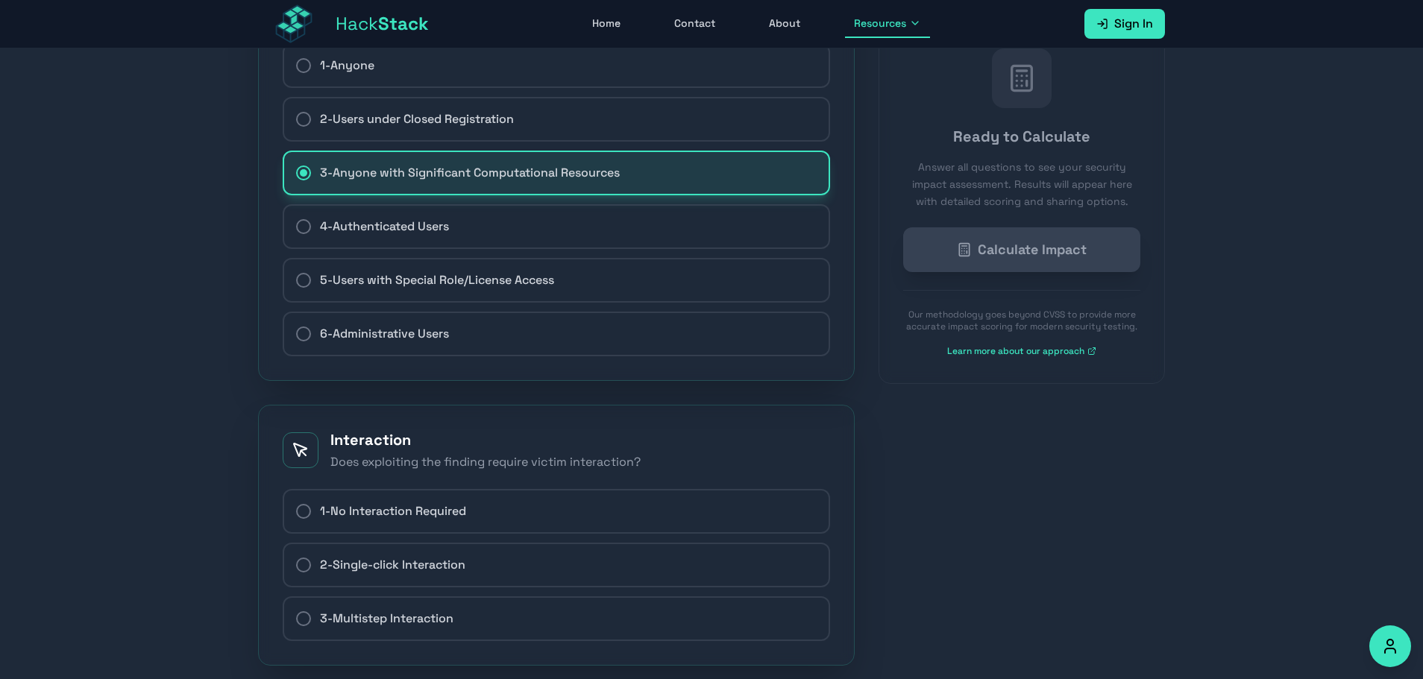
scroll to position [2312, 0]
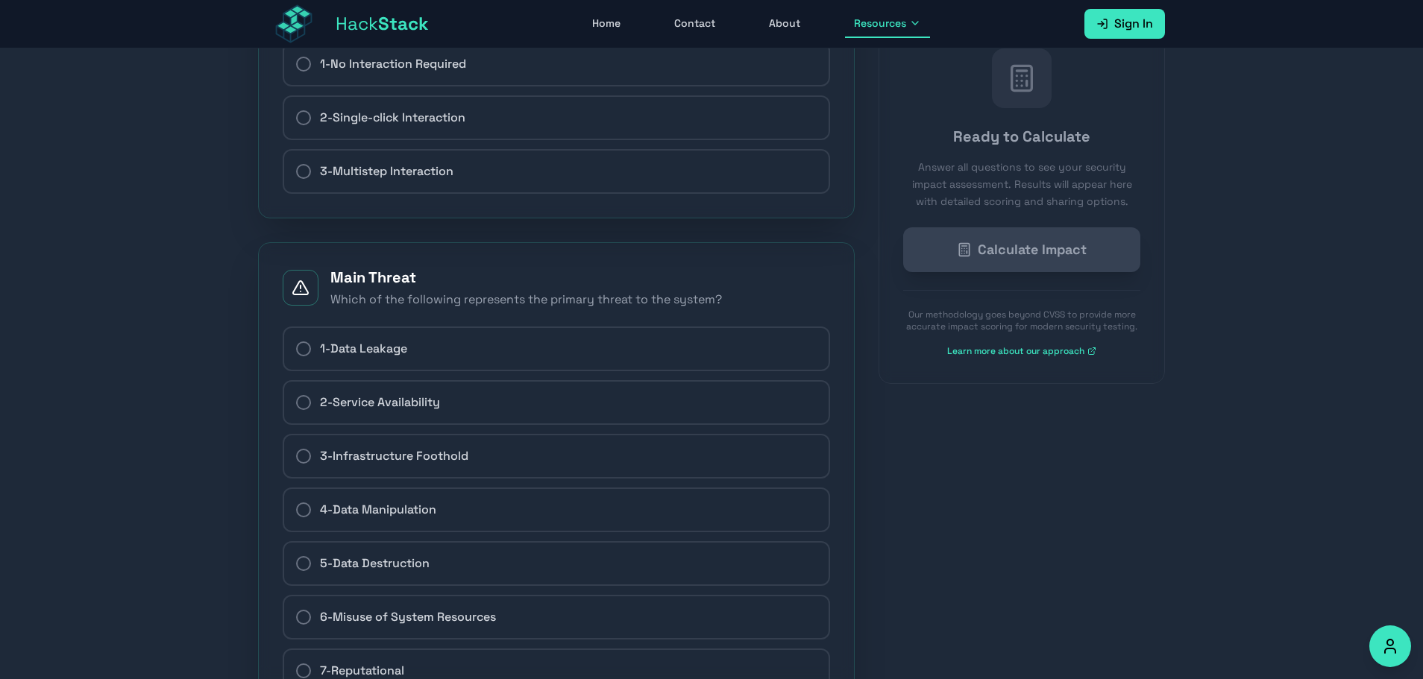
click at [428, 140] on label "2 - Single-click Interaction" at bounding box center [556, 117] width 547 height 45
click at [296, 119] on input "2 - Single-click Interaction" at bounding box center [295, 118] width 1 height 1
radio input "true"
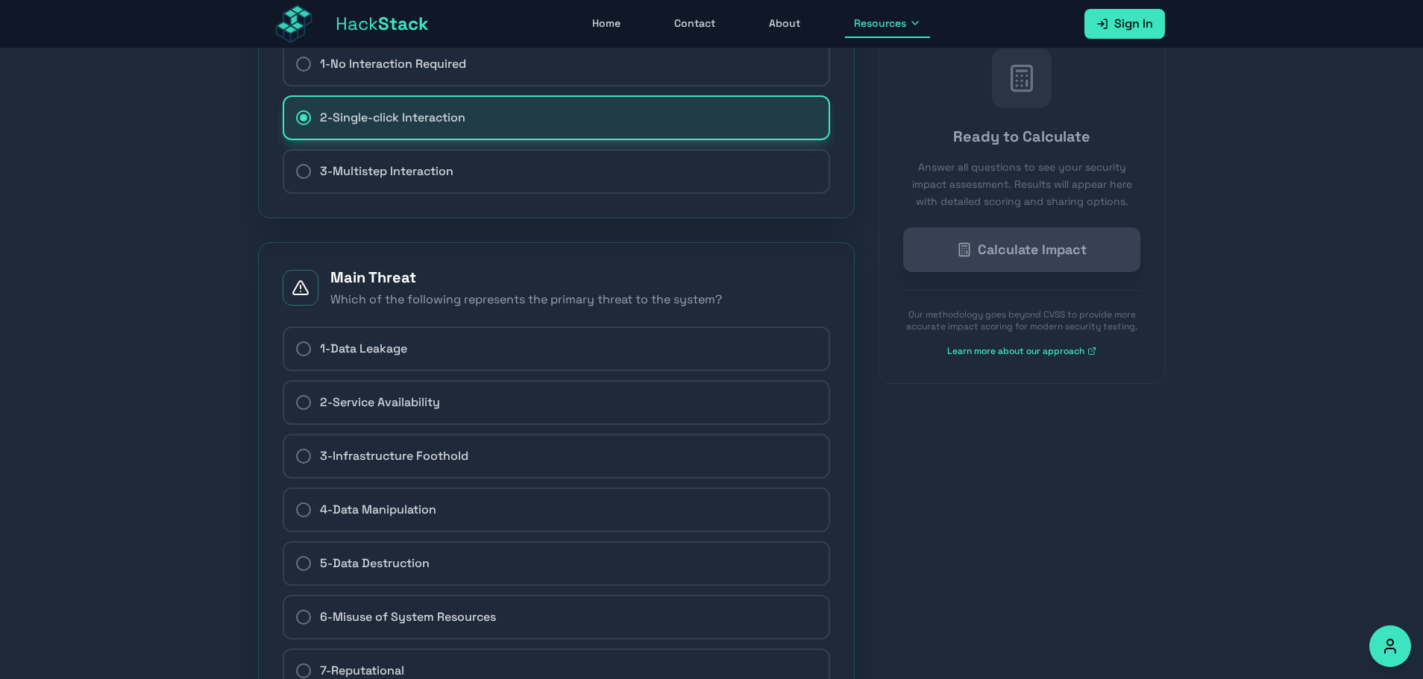
click at [457, 415] on label "2 - Service Availability" at bounding box center [556, 402] width 547 height 45
click at [296, 403] on input "2 - Service Availability" at bounding box center [295, 403] width 1 height 1
radio input "true"
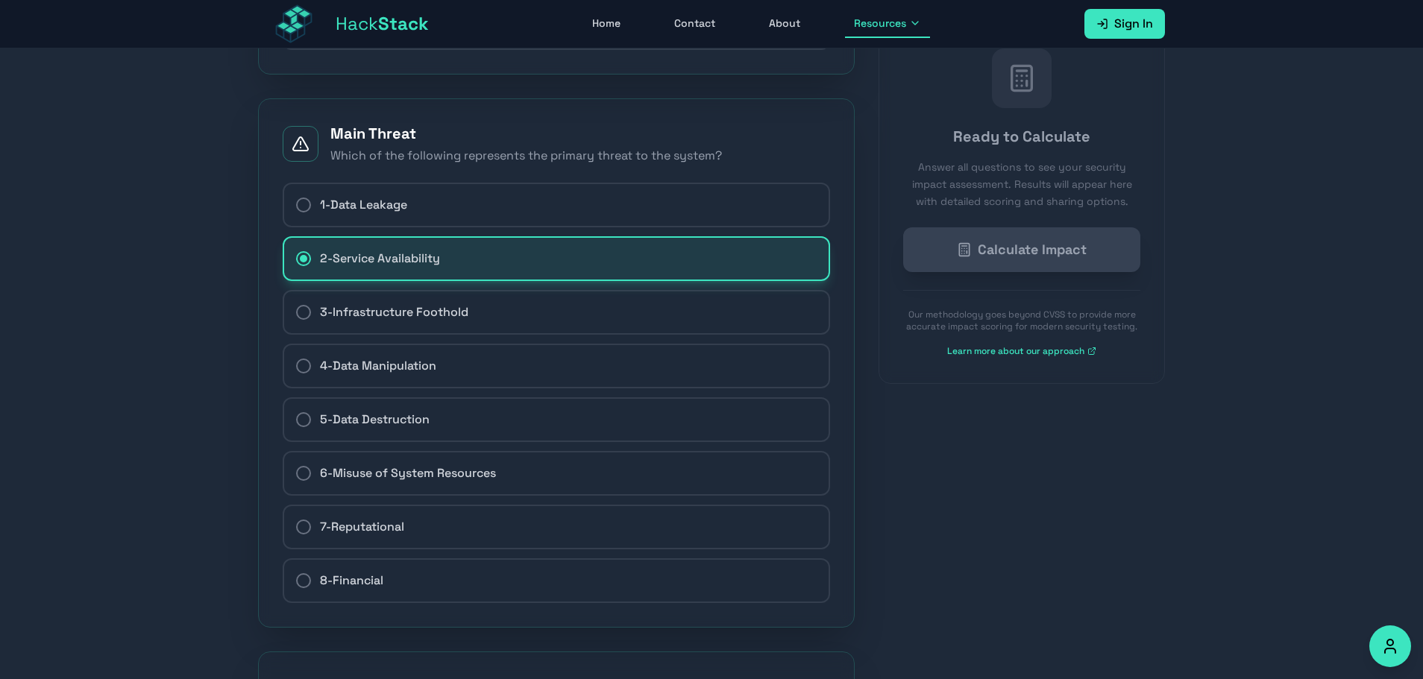
scroll to position [2755, 0]
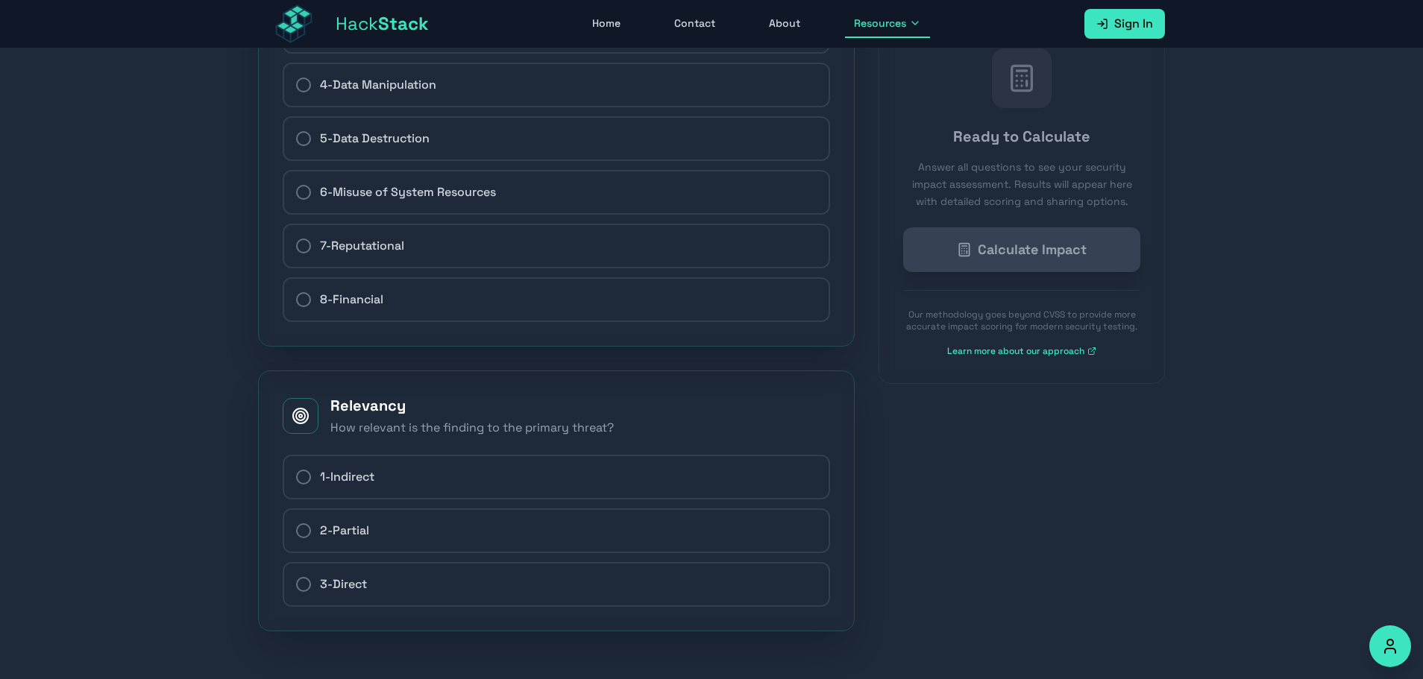
click at [404, 235] on label "7 - Reputational" at bounding box center [556, 246] width 547 height 45
click at [296, 246] on input "7 - Reputational" at bounding box center [295, 246] width 1 height 1
radio input "true"
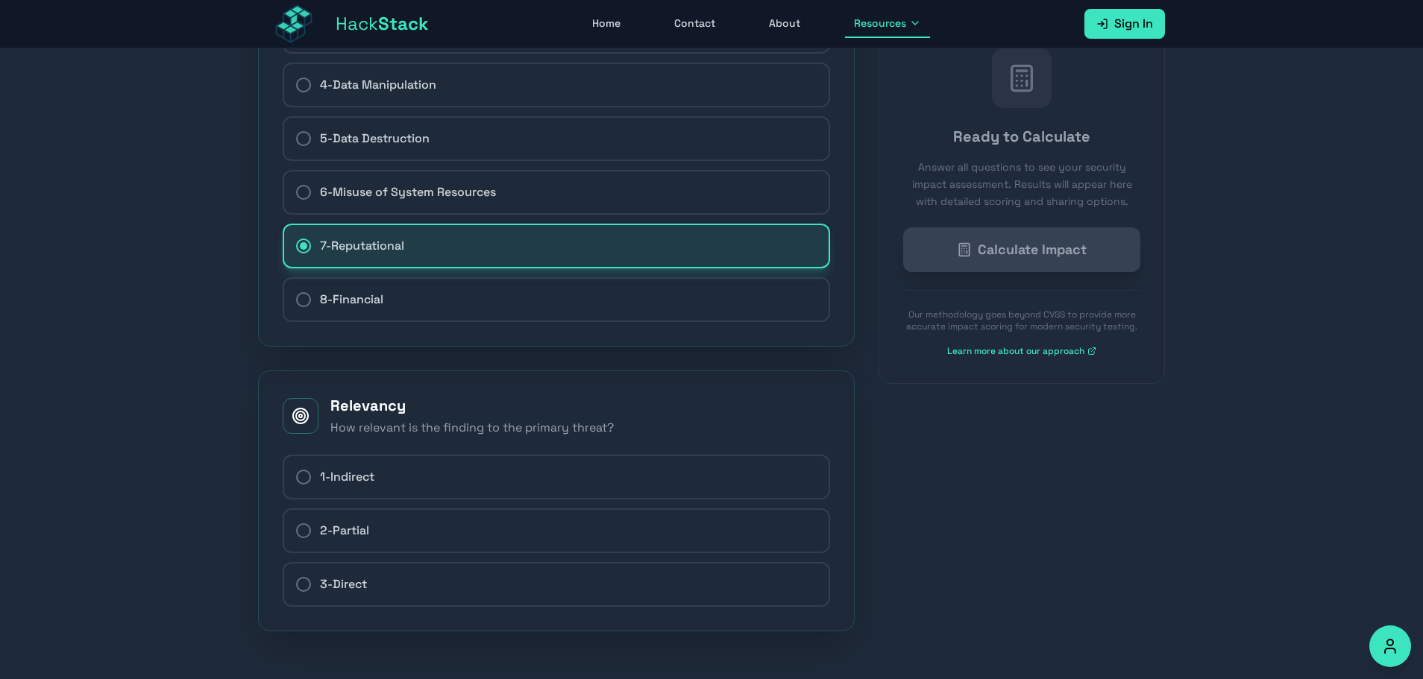
click at [402, 525] on label "2 - Partial" at bounding box center [556, 531] width 547 height 45
click at [296, 531] on input "2 - Partial" at bounding box center [295, 531] width 1 height 1
radio input "true"
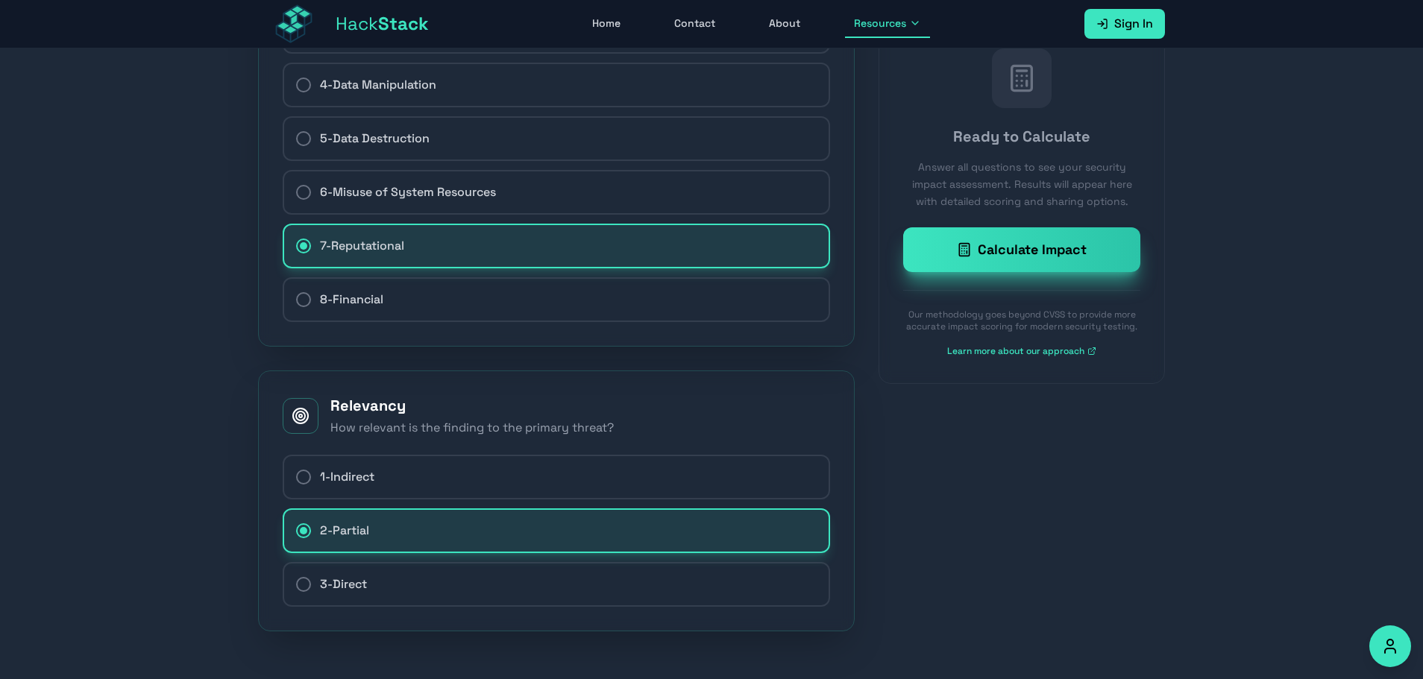
click at [1040, 271] on button "Calculate Impact" at bounding box center [1021, 249] width 237 height 45
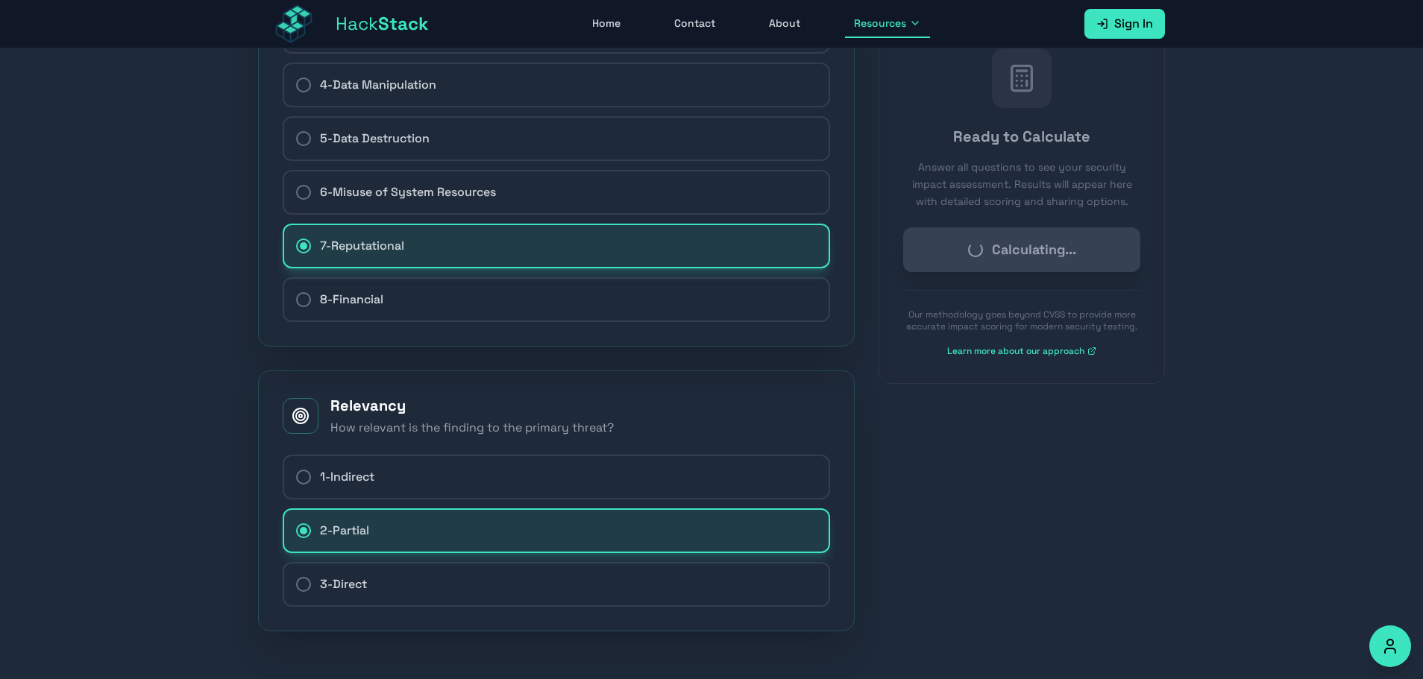
checkbox input "false"
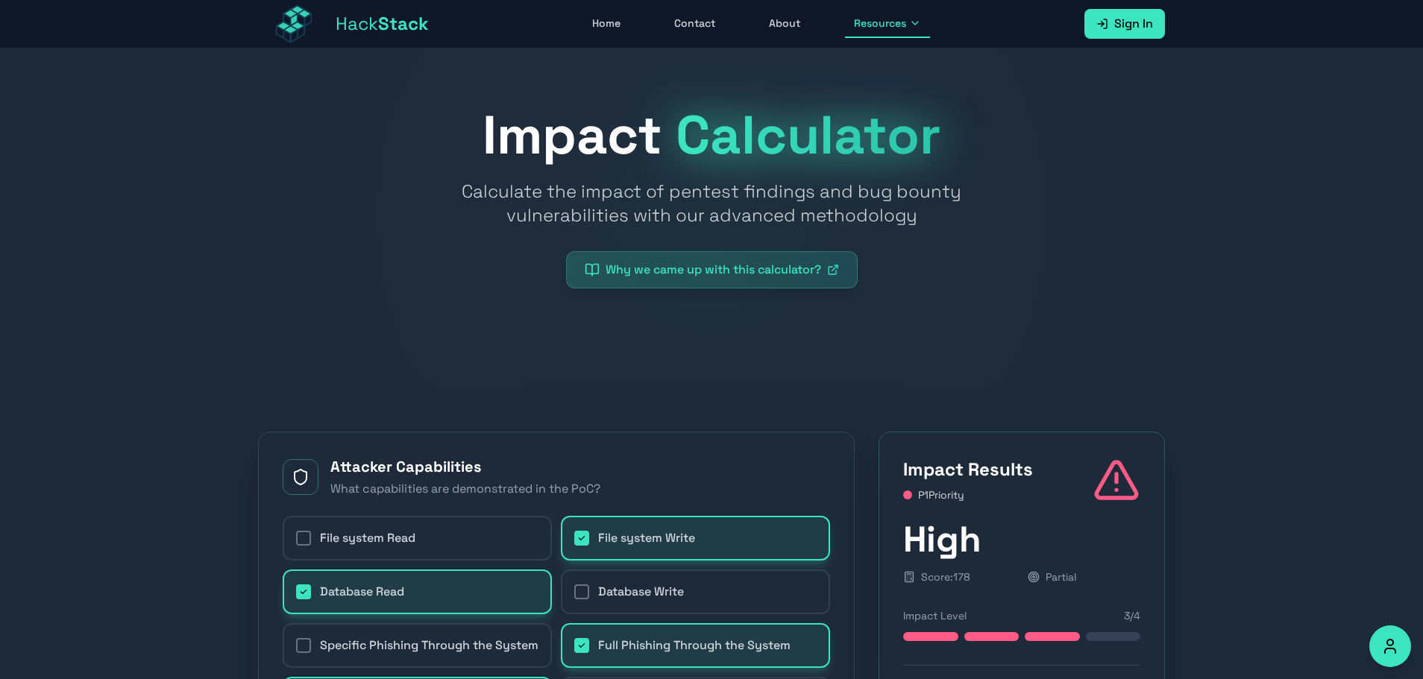
click at [349, 26] on span "Hack Stack" at bounding box center [382, 24] width 93 height 24
